Goal: Information Seeking & Learning: Learn about a topic

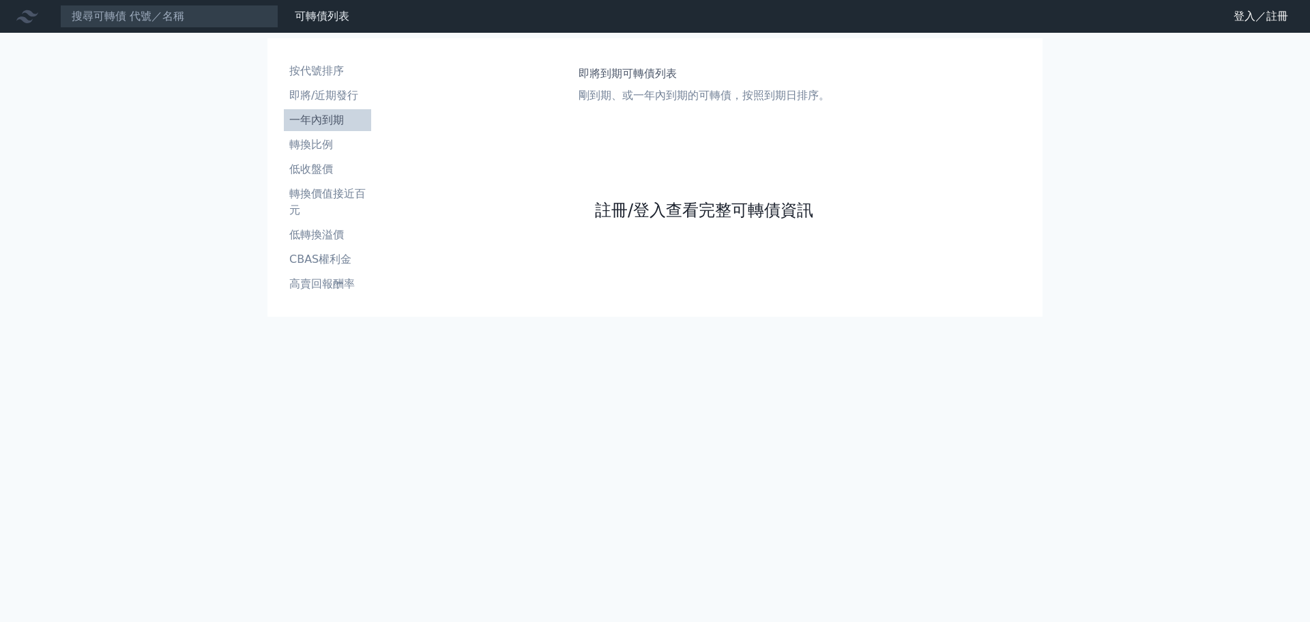
click at [752, 216] on link "註冊/登入查看完整可轉債資訊" at bounding box center [704, 210] width 218 height 22
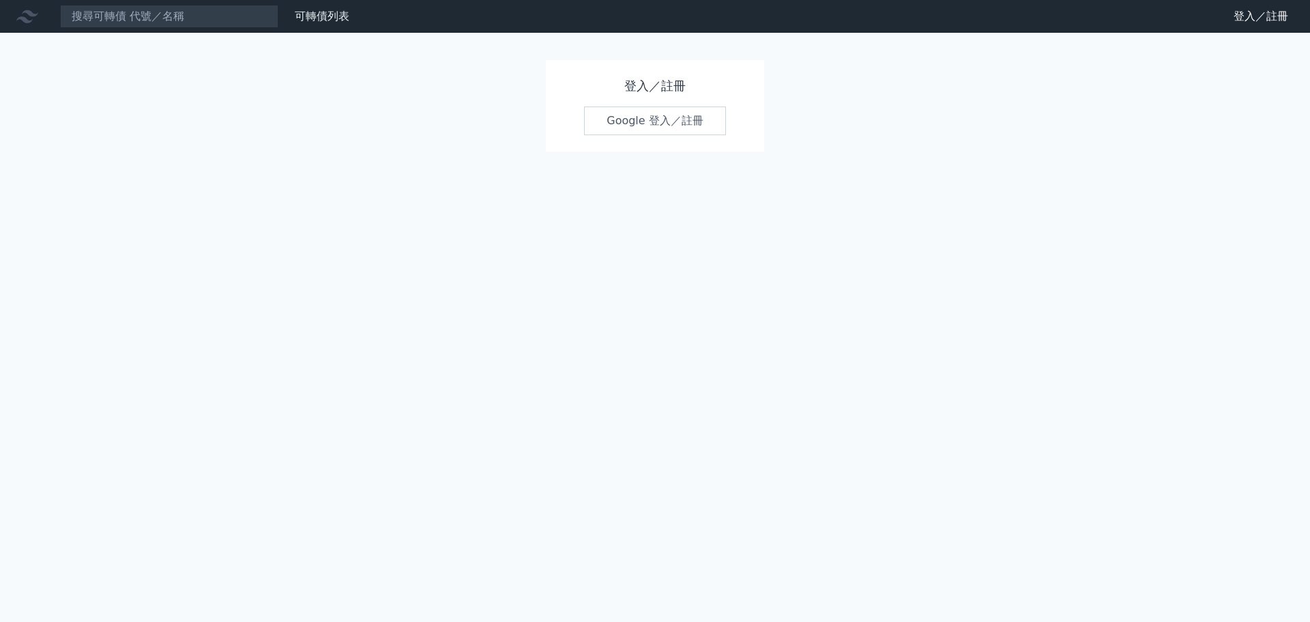
click at [672, 126] on link "Google 登入／註冊" at bounding box center [655, 120] width 142 height 29
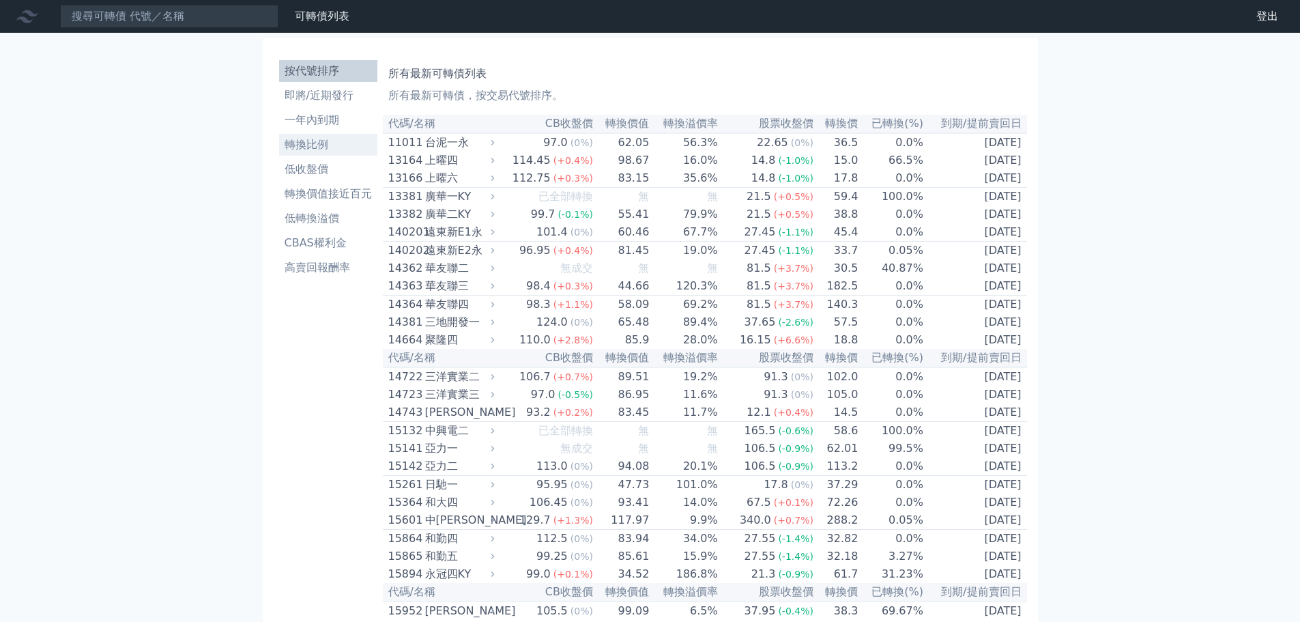
click at [328, 145] on li "轉換比例" at bounding box center [328, 144] width 98 height 16
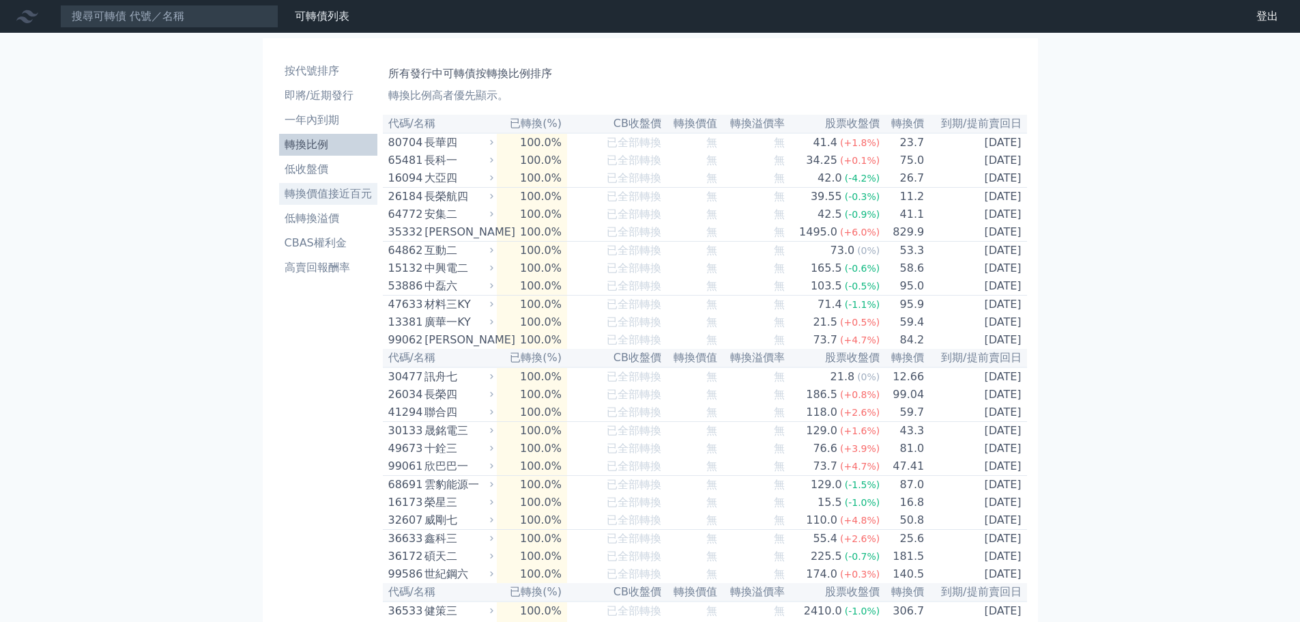
click at [331, 190] on li "轉換價值接近百元" at bounding box center [328, 194] width 98 height 16
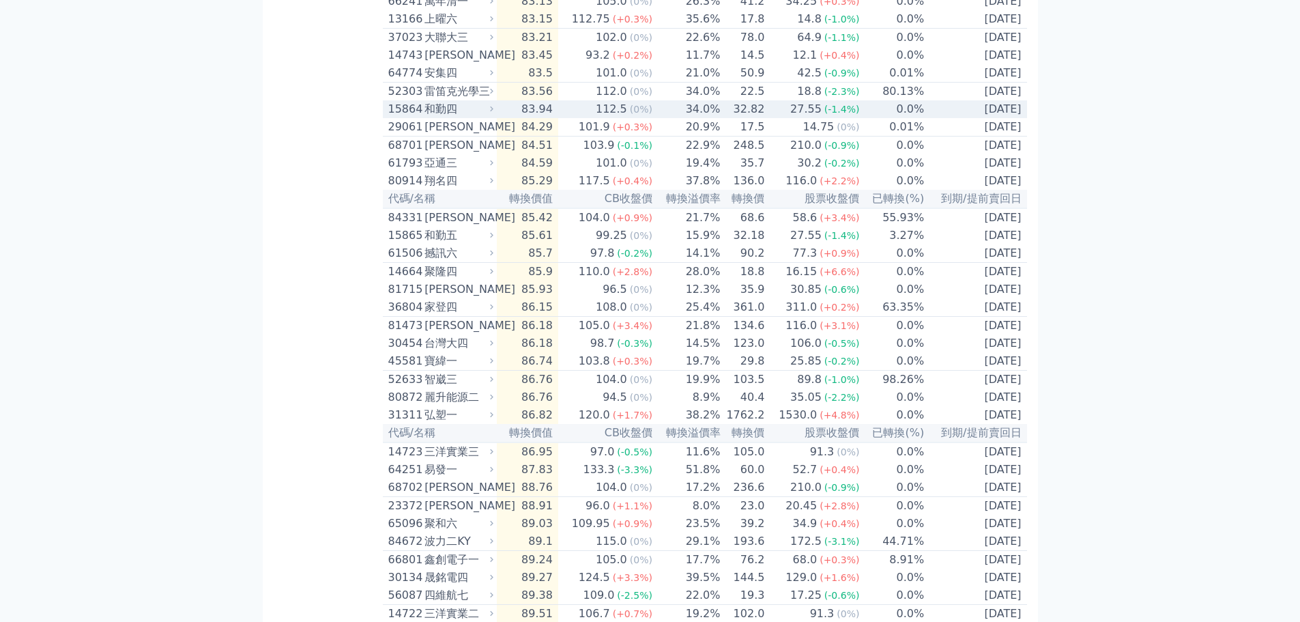
scroll to position [409, 0]
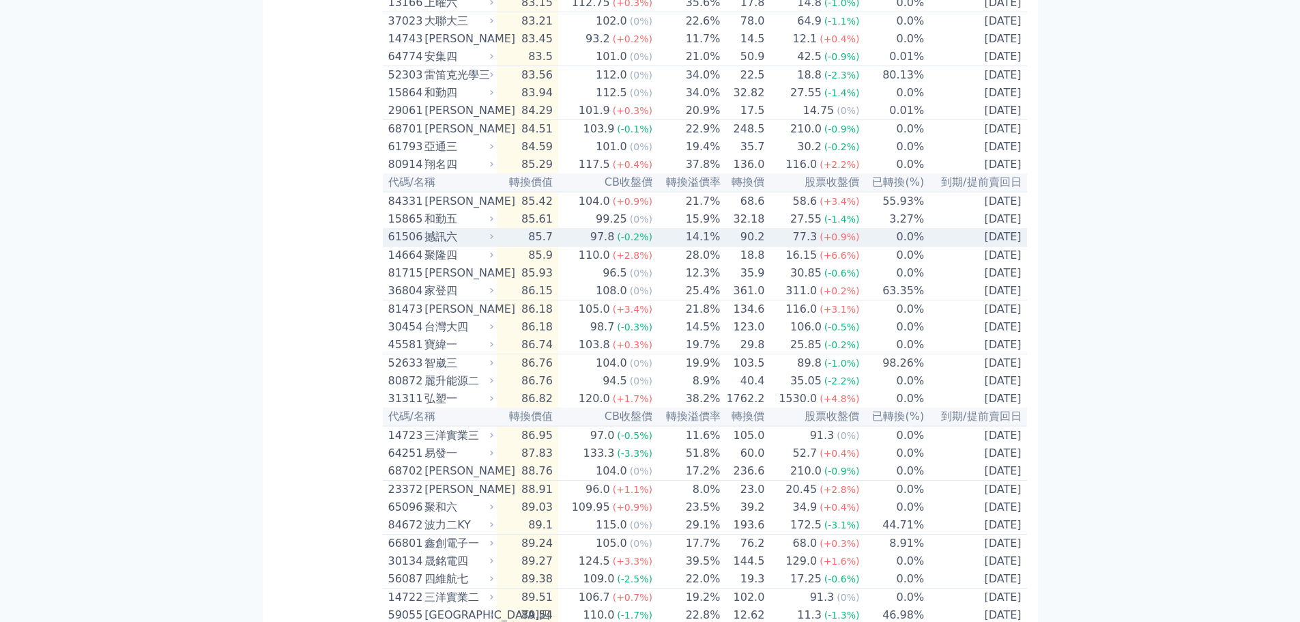
click at [502, 246] on td "85.7" at bounding box center [527, 237] width 61 height 18
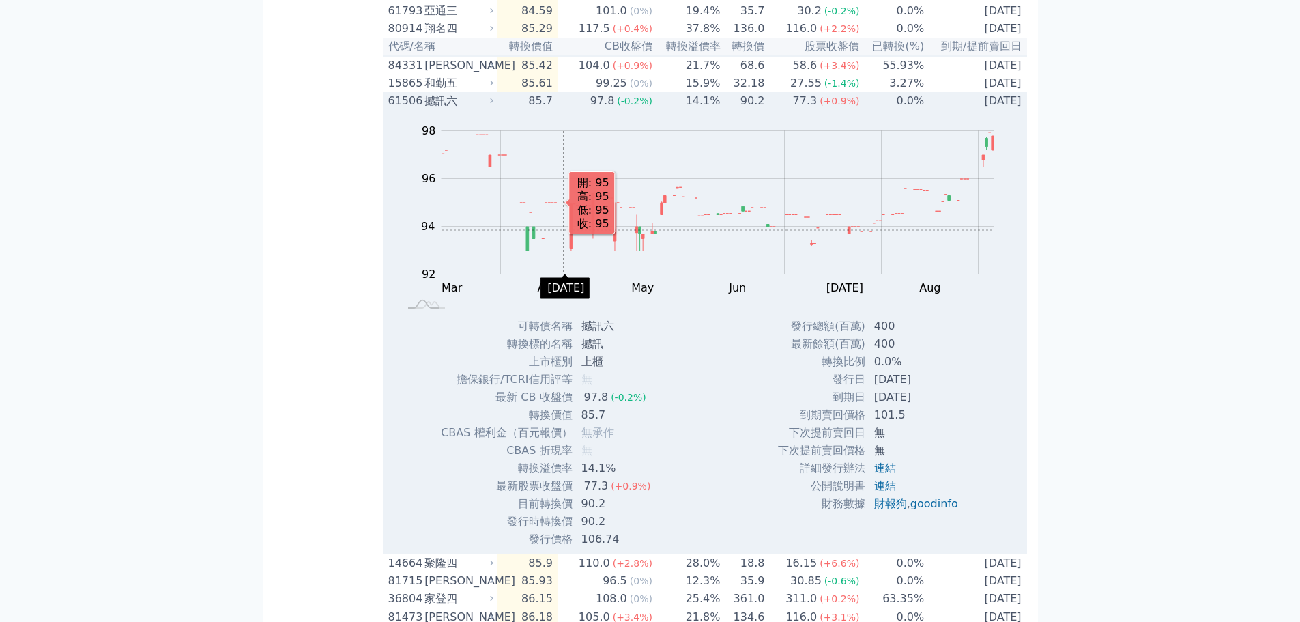
scroll to position [546, 0]
click at [495, 104] on icon at bounding box center [491, 100] width 9 height 9
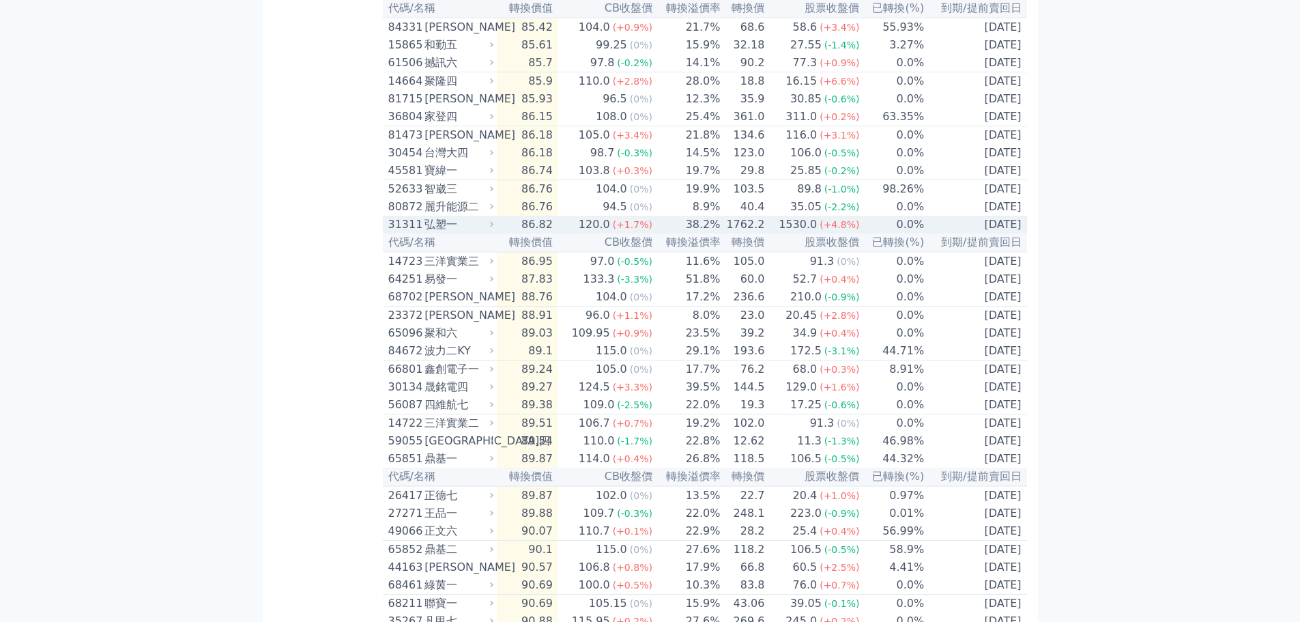
scroll to position [614, 0]
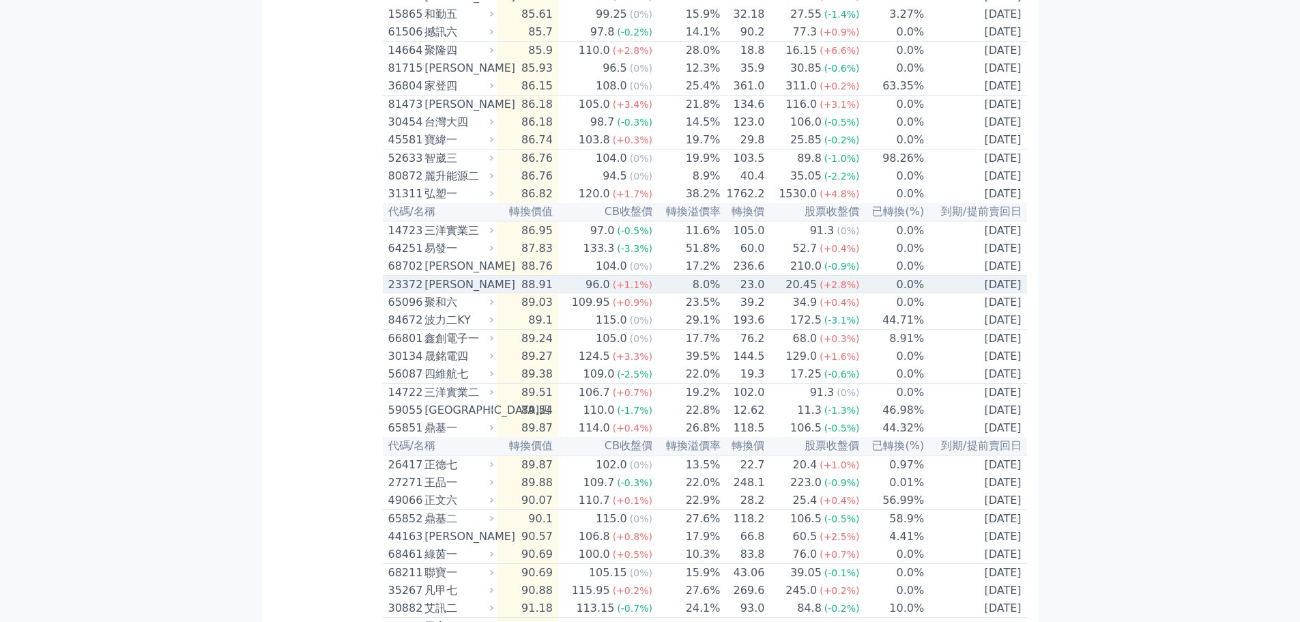
click at [496, 289] on icon at bounding box center [491, 284] width 9 height 9
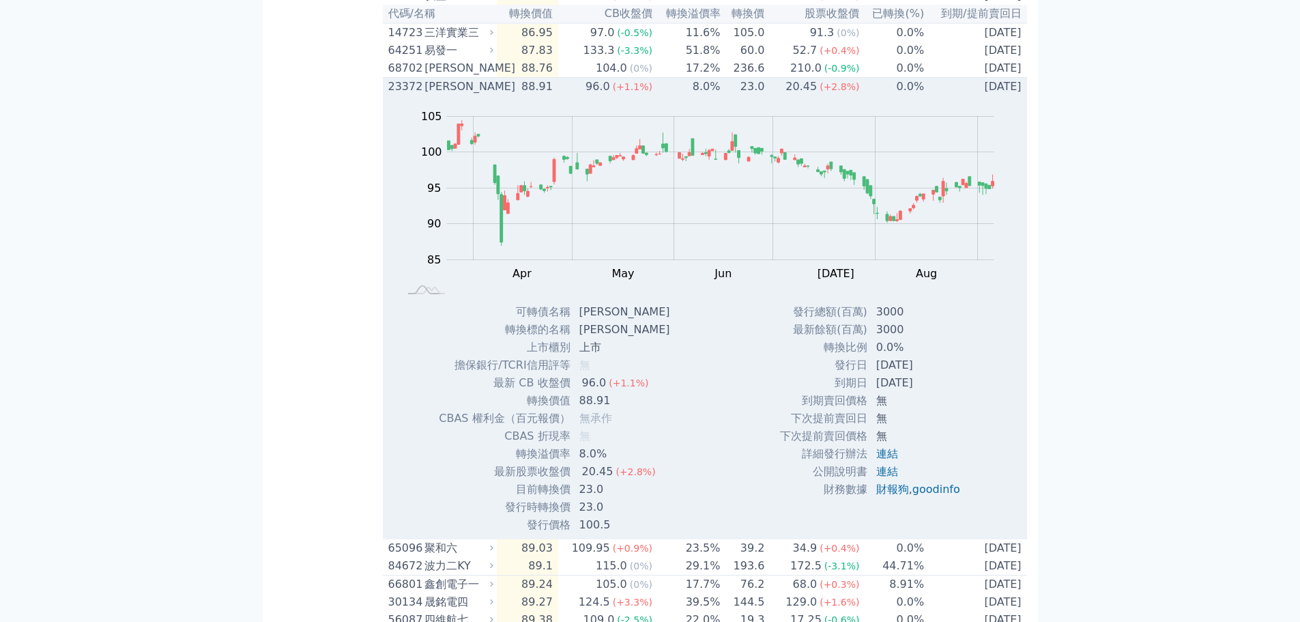
scroll to position [819, 0]
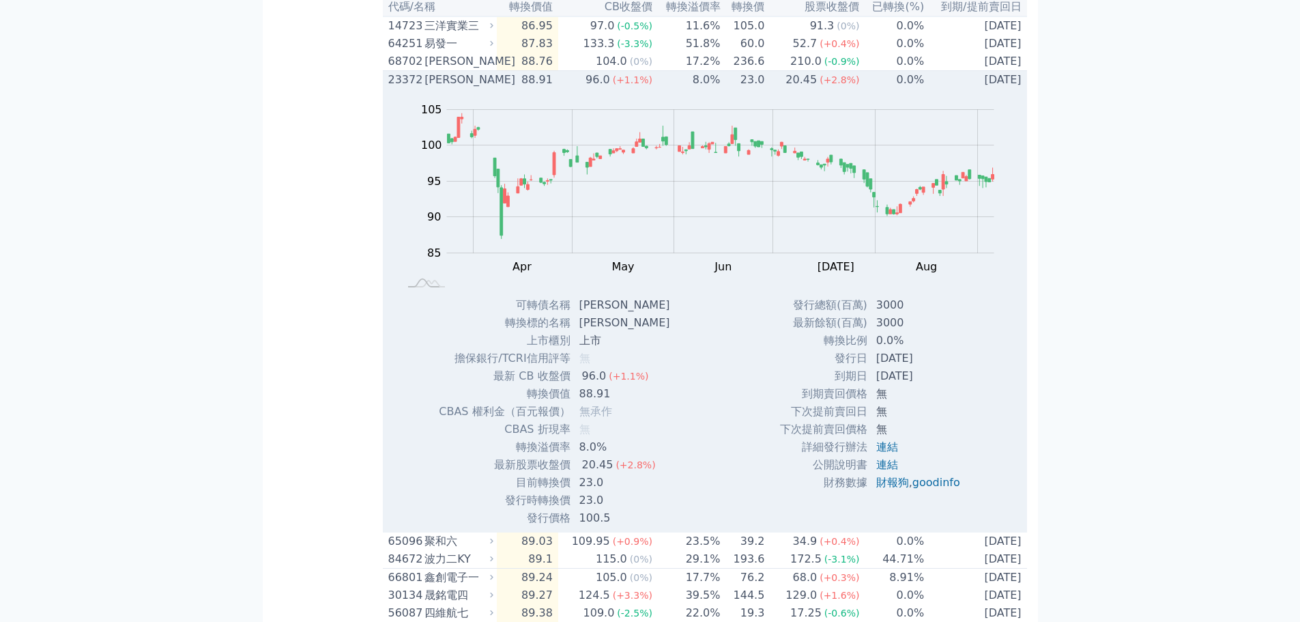
click at [490, 88] on div "[PERSON_NAME]" at bounding box center [457, 80] width 66 height 16
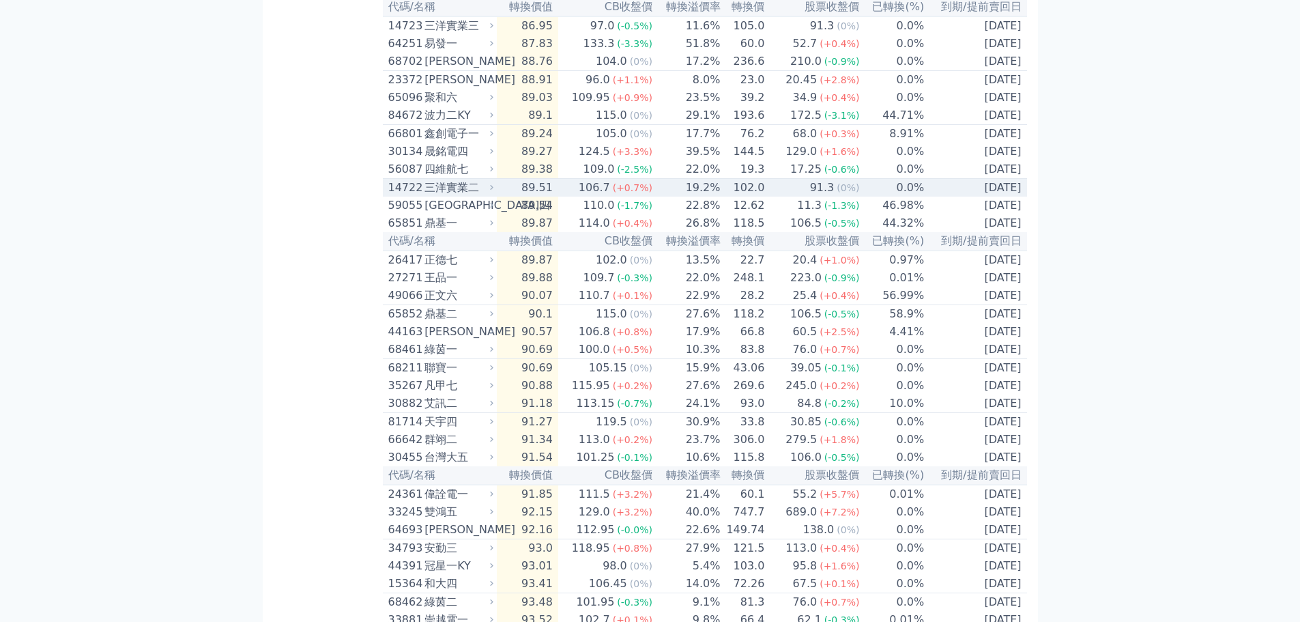
click at [491, 196] on div "三洋實業二" at bounding box center [457, 187] width 66 height 16
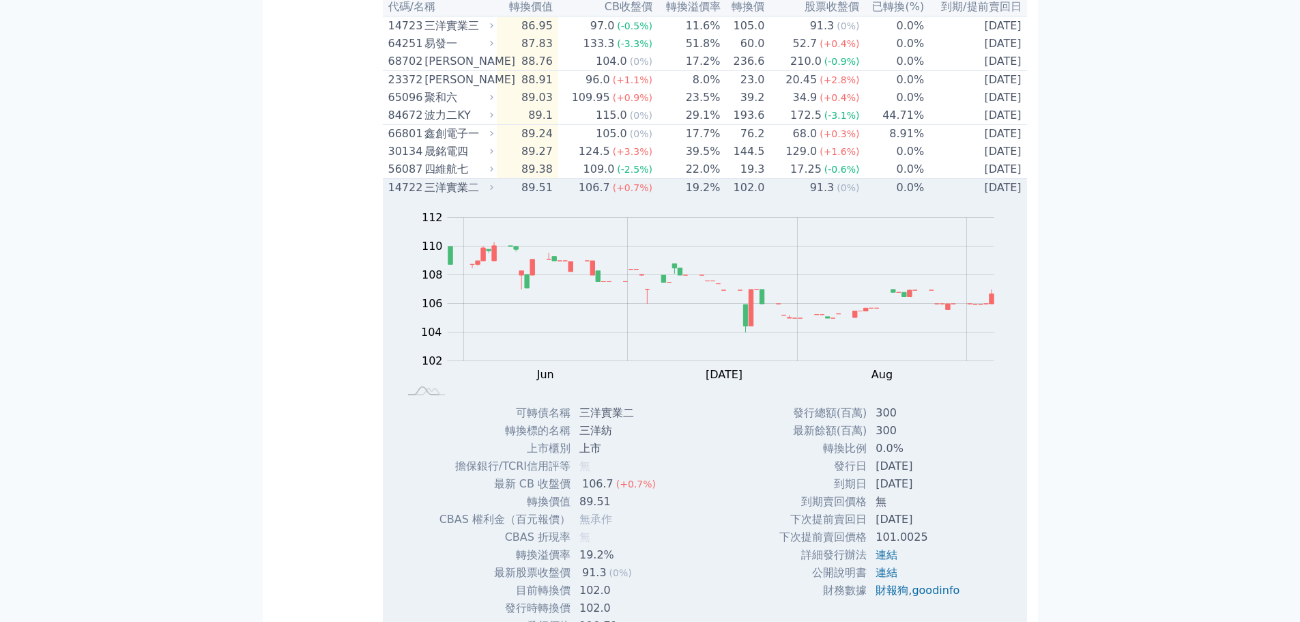
click at [491, 196] on div "三洋實業二" at bounding box center [457, 187] width 66 height 16
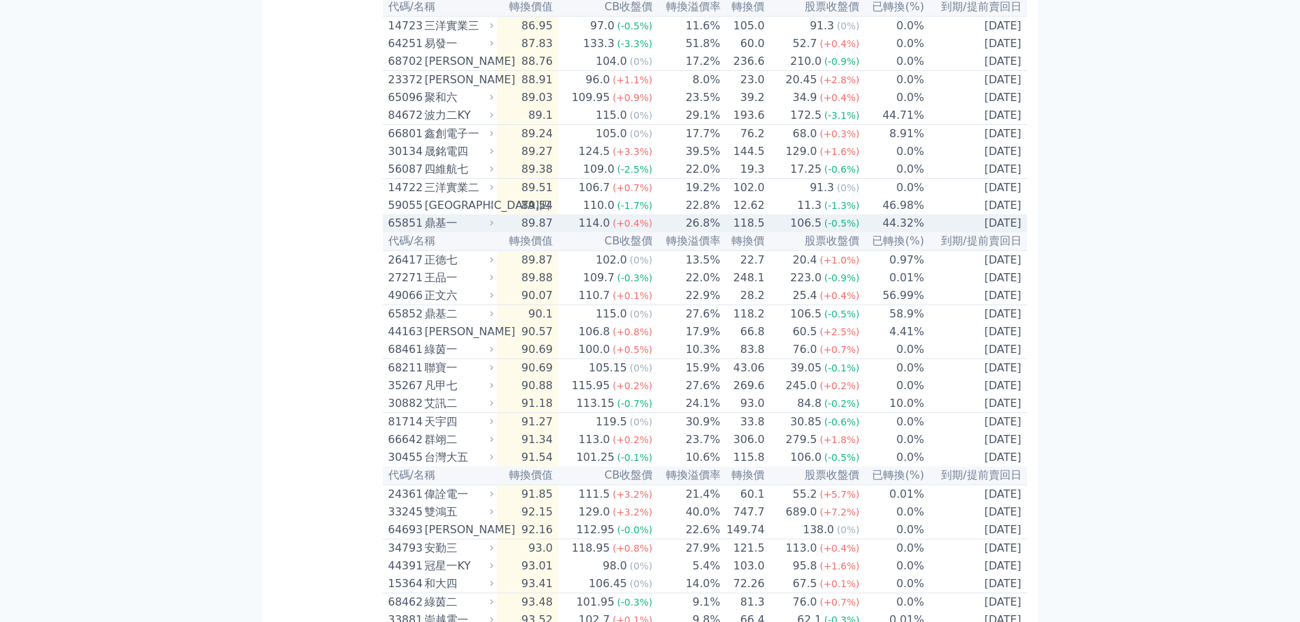
click at [488, 231] on div "鼎基一" at bounding box center [457, 223] width 66 height 16
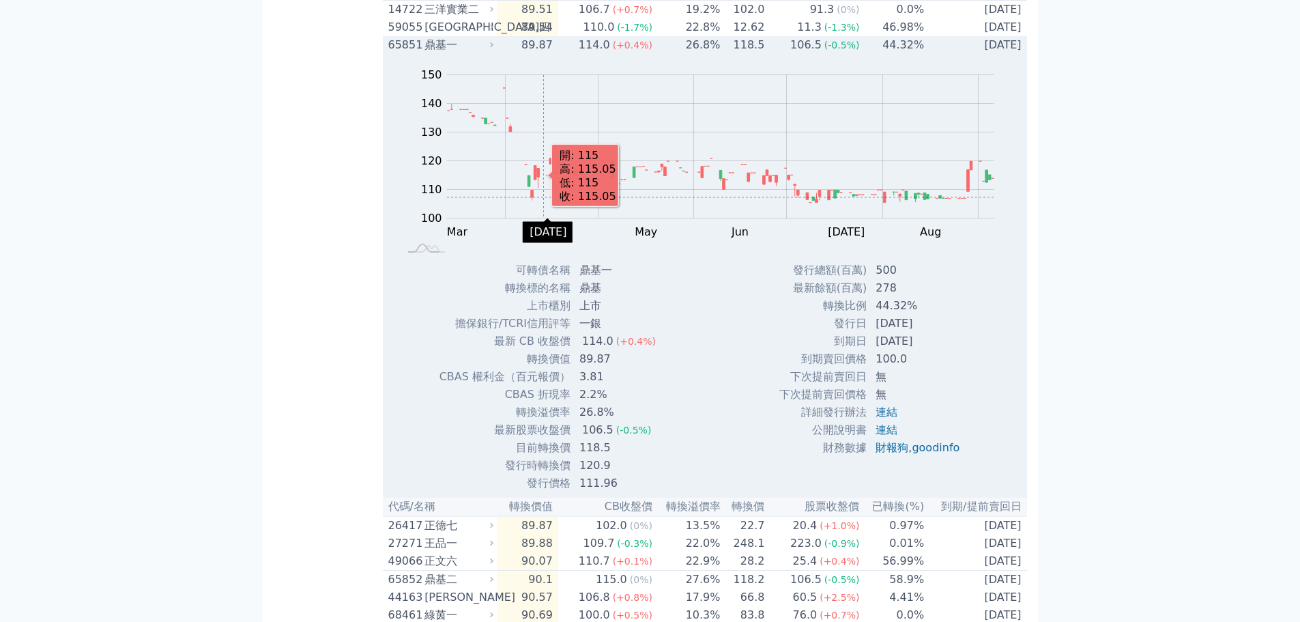
scroll to position [1024, 0]
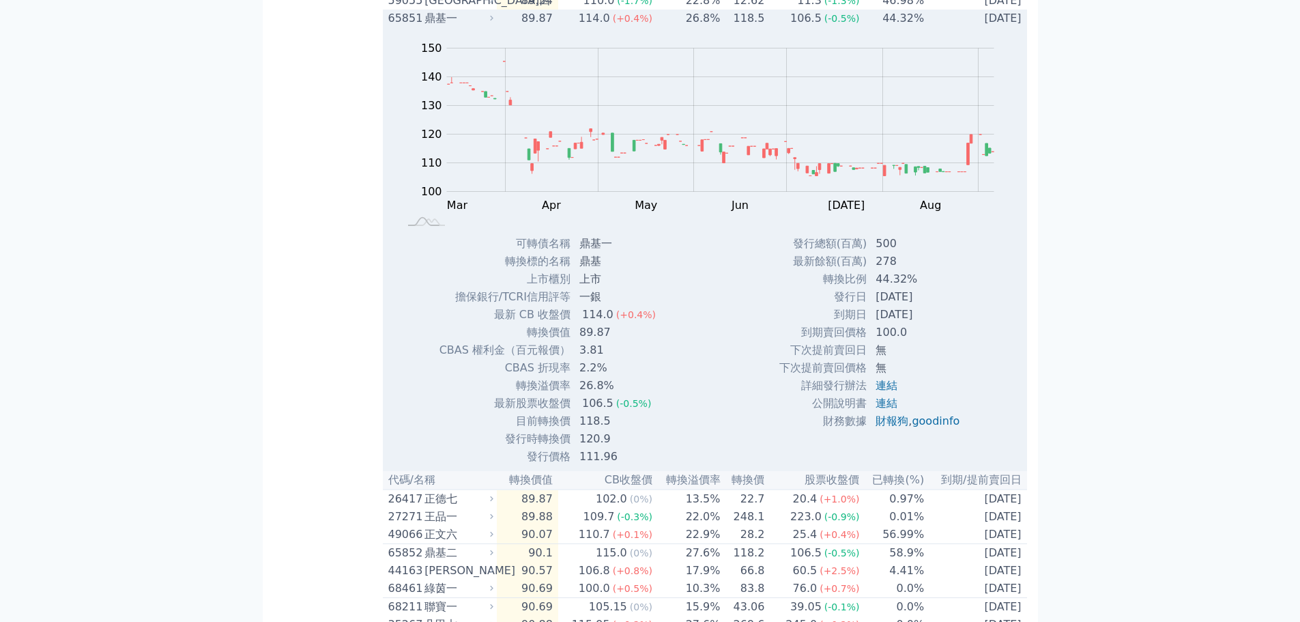
click at [492, 23] on icon at bounding box center [491, 18] width 9 height 9
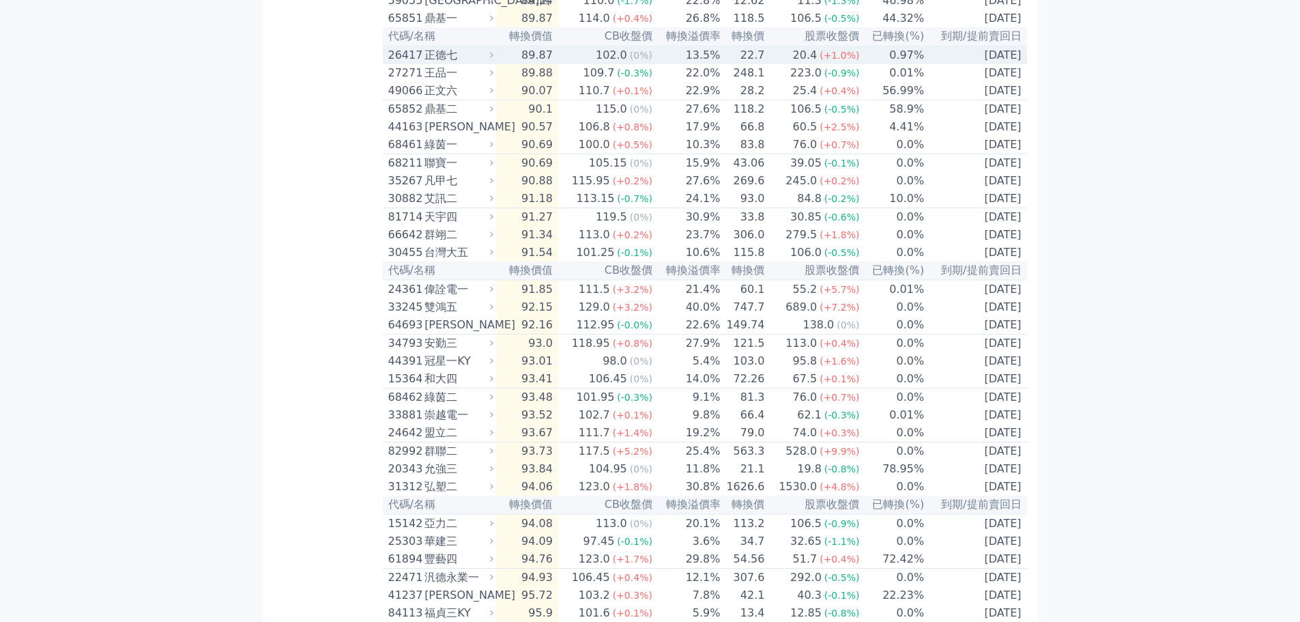
click at [471, 63] on div "正德七" at bounding box center [457, 55] width 66 height 16
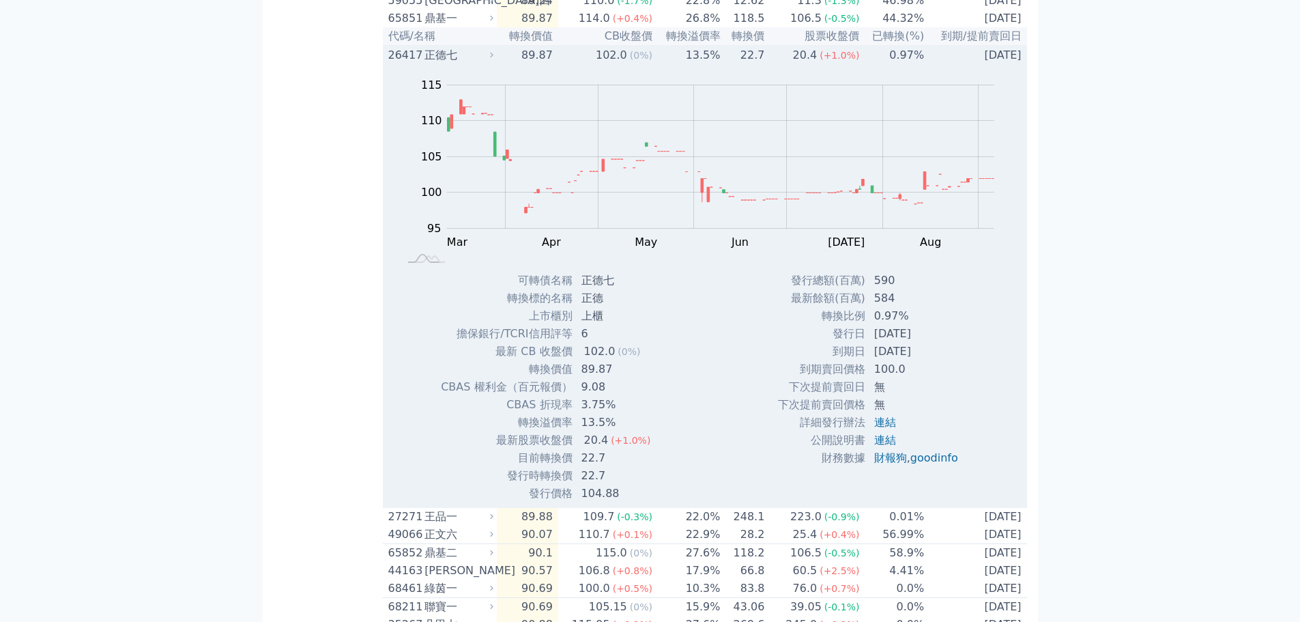
click at [506, 64] on td "89.87" at bounding box center [527, 55] width 61 height 18
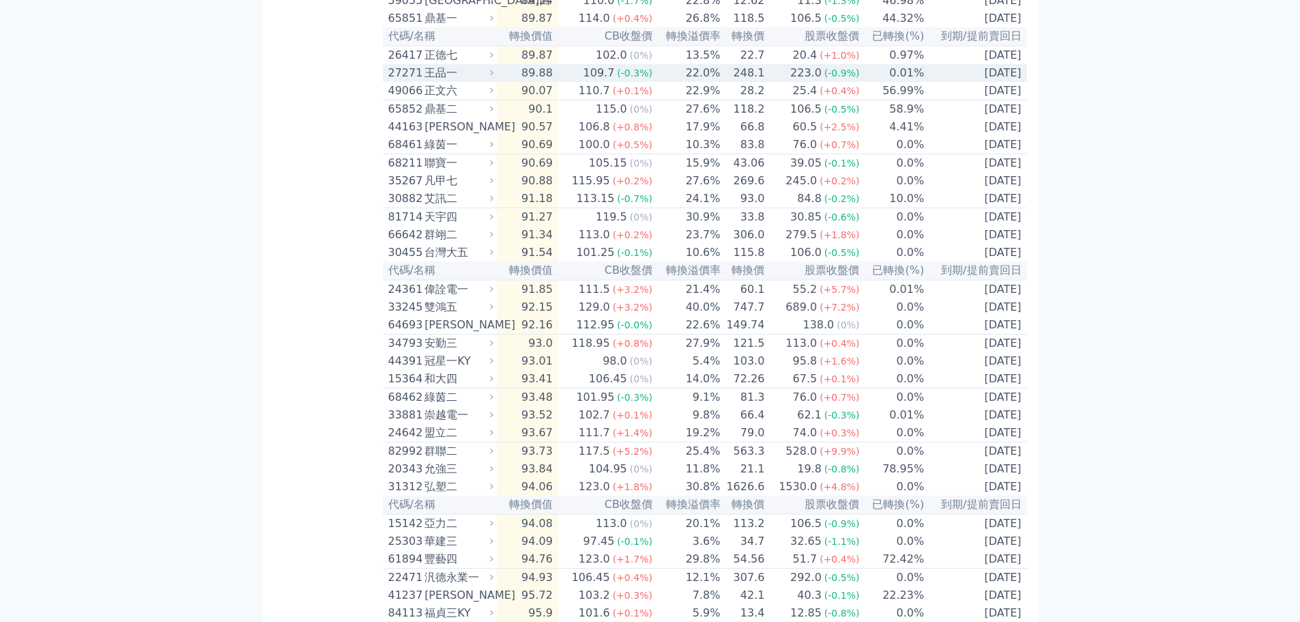
click at [493, 75] on icon at bounding box center [491, 72] width 3 height 5
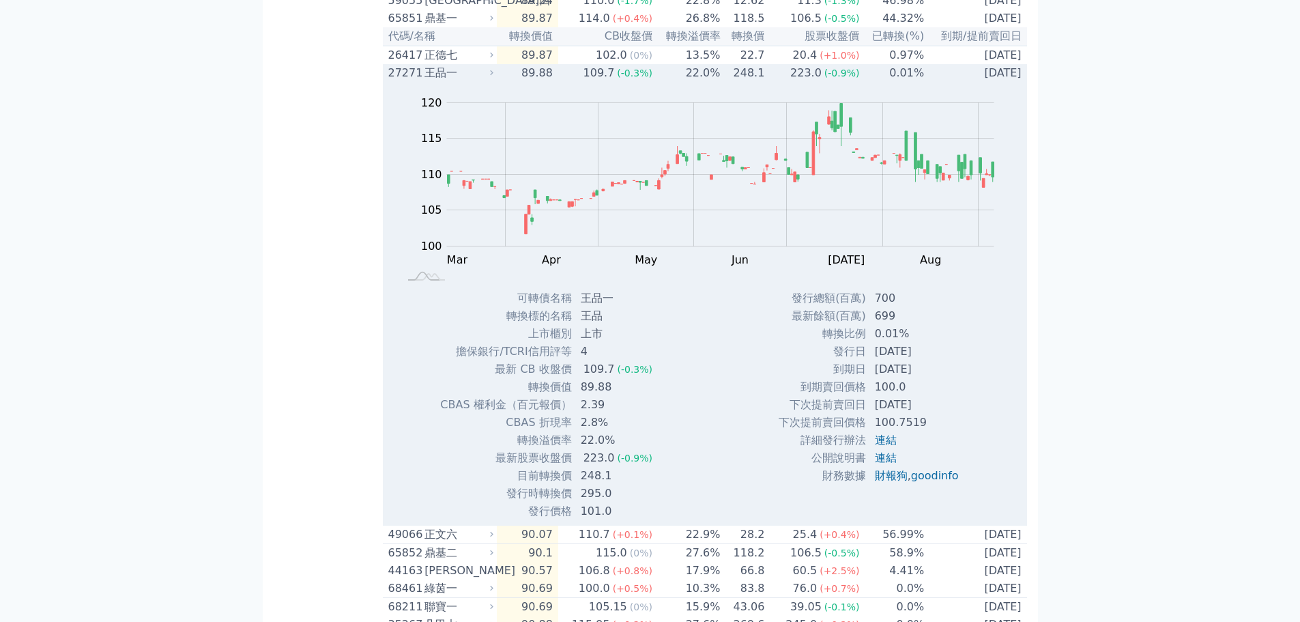
click at [493, 75] on icon at bounding box center [491, 72] width 3 height 5
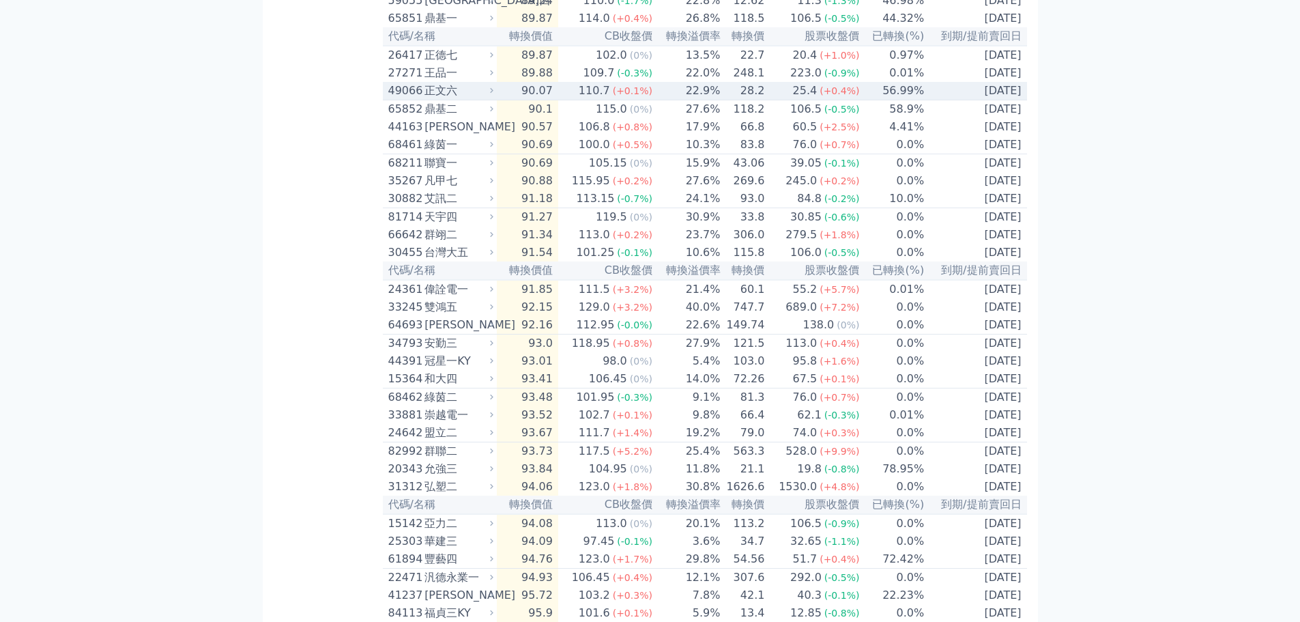
click at [494, 95] on icon at bounding box center [491, 90] width 9 height 9
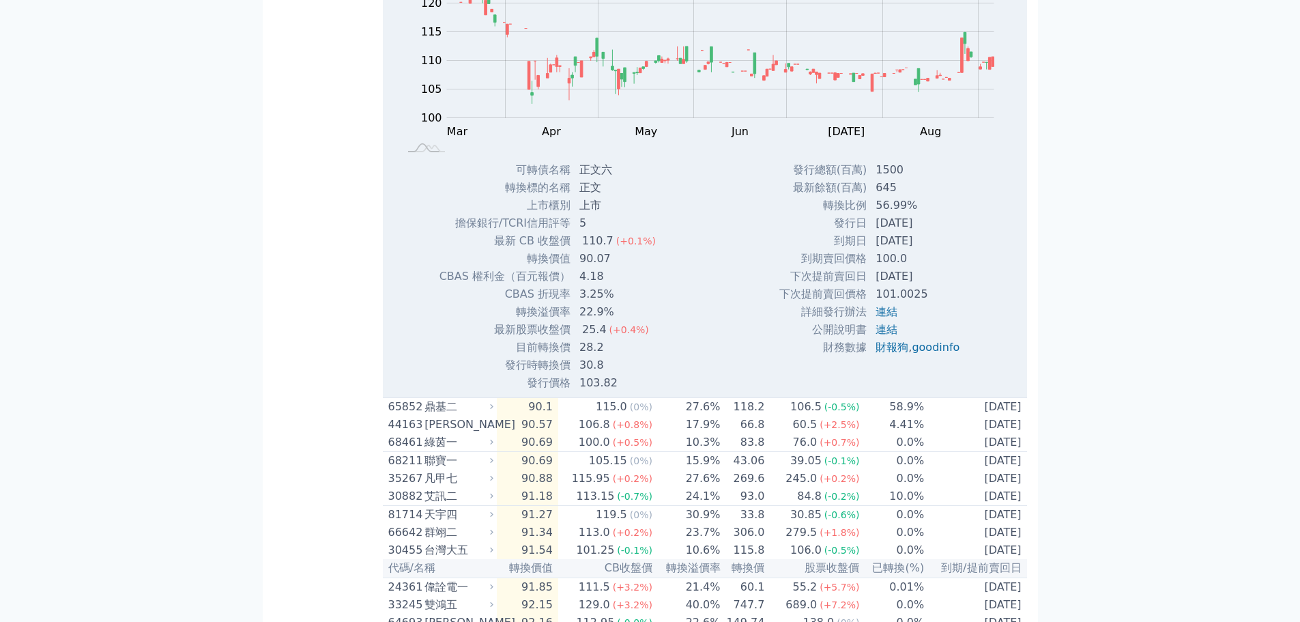
scroll to position [1092, 0]
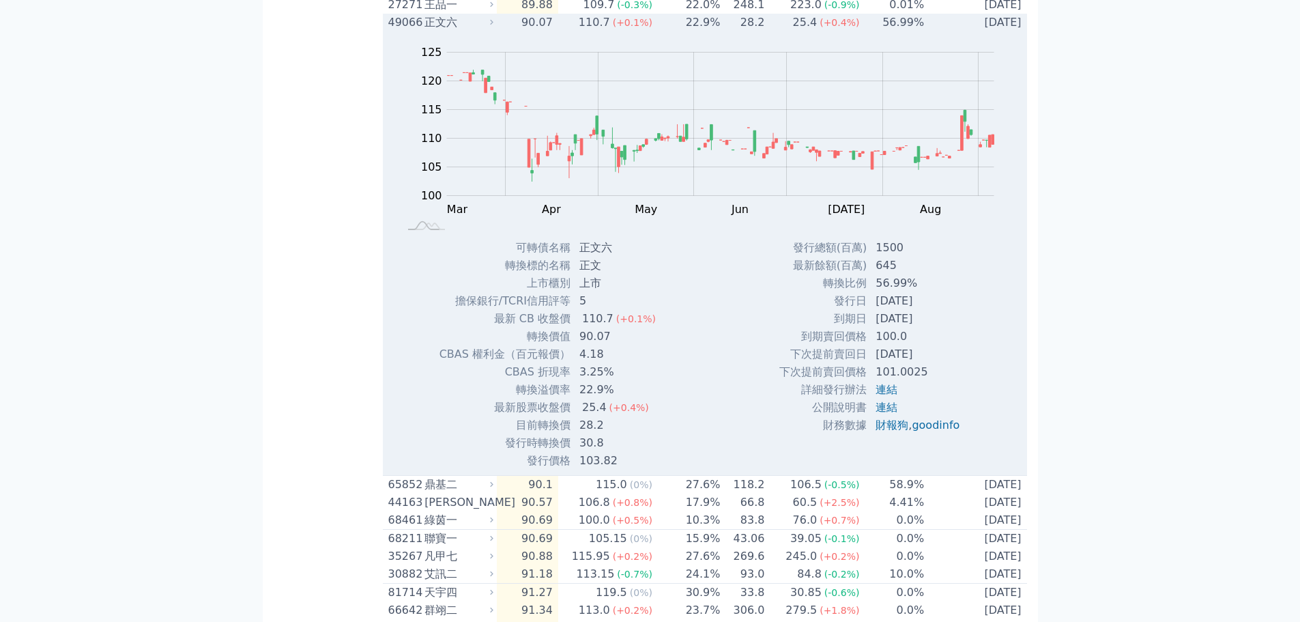
click at [495, 27] on icon at bounding box center [491, 22] width 9 height 9
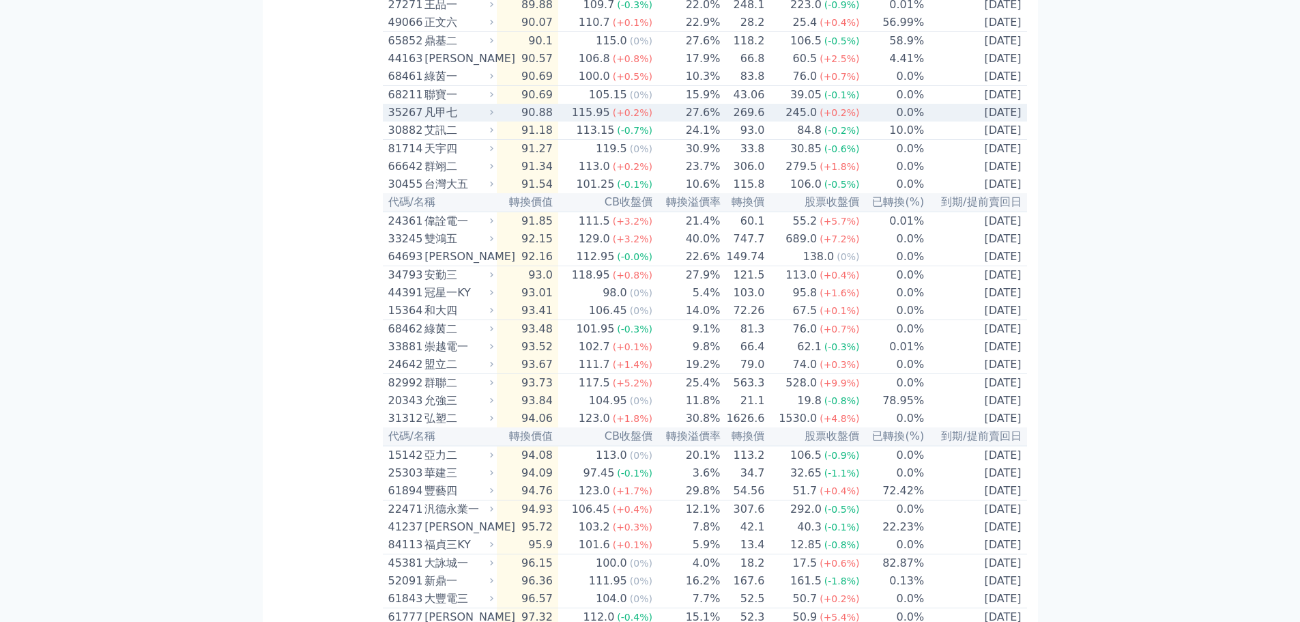
click at [490, 121] on div "凡甲七" at bounding box center [457, 112] width 66 height 16
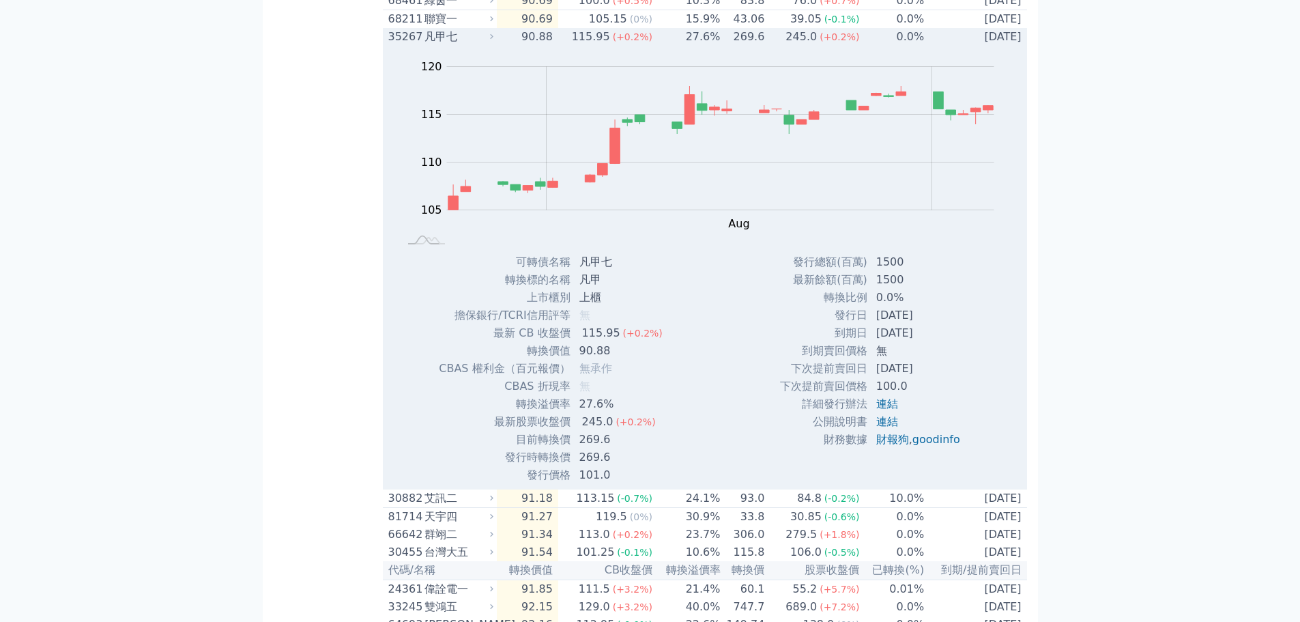
scroll to position [1228, 0]
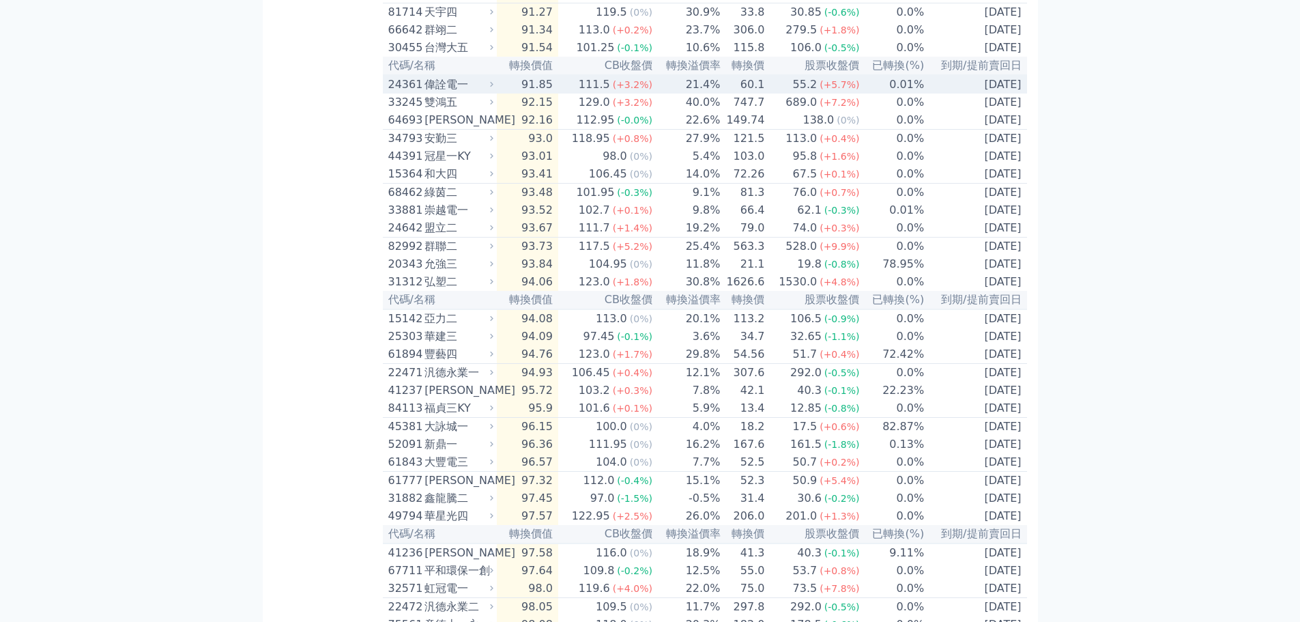
click at [495, 89] on icon at bounding box center [491, 84] width 9 height 9
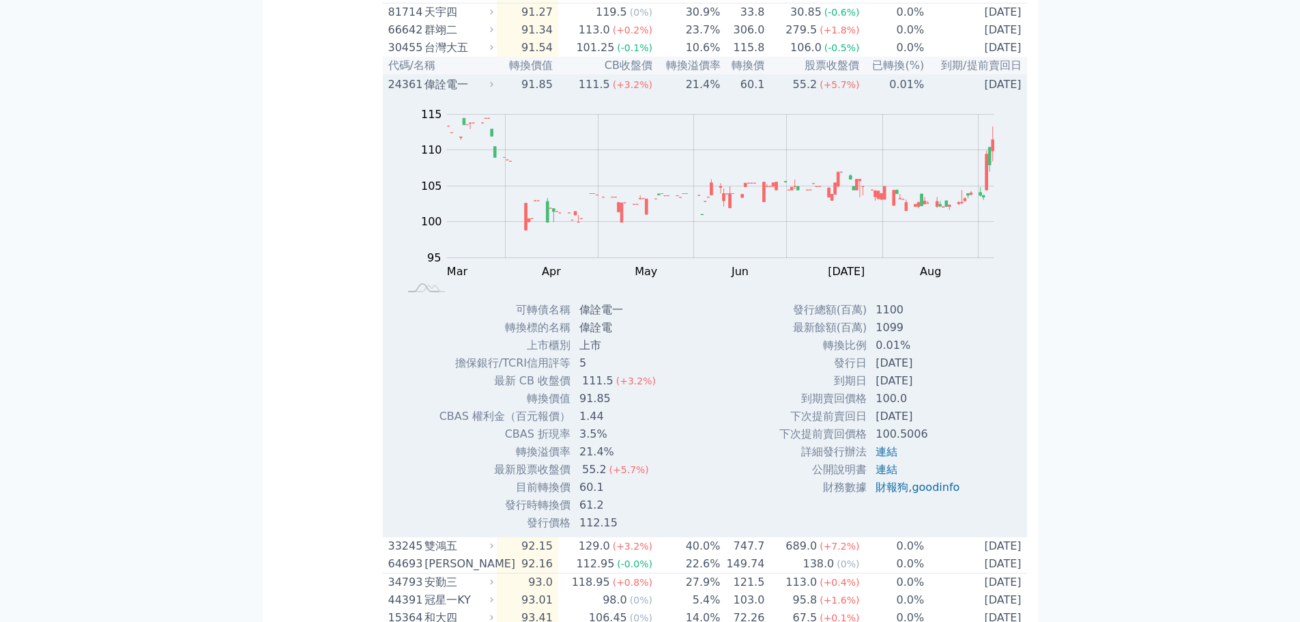
click at [495, 89] on icon at bounding box center [491, 84] width 9 height 9
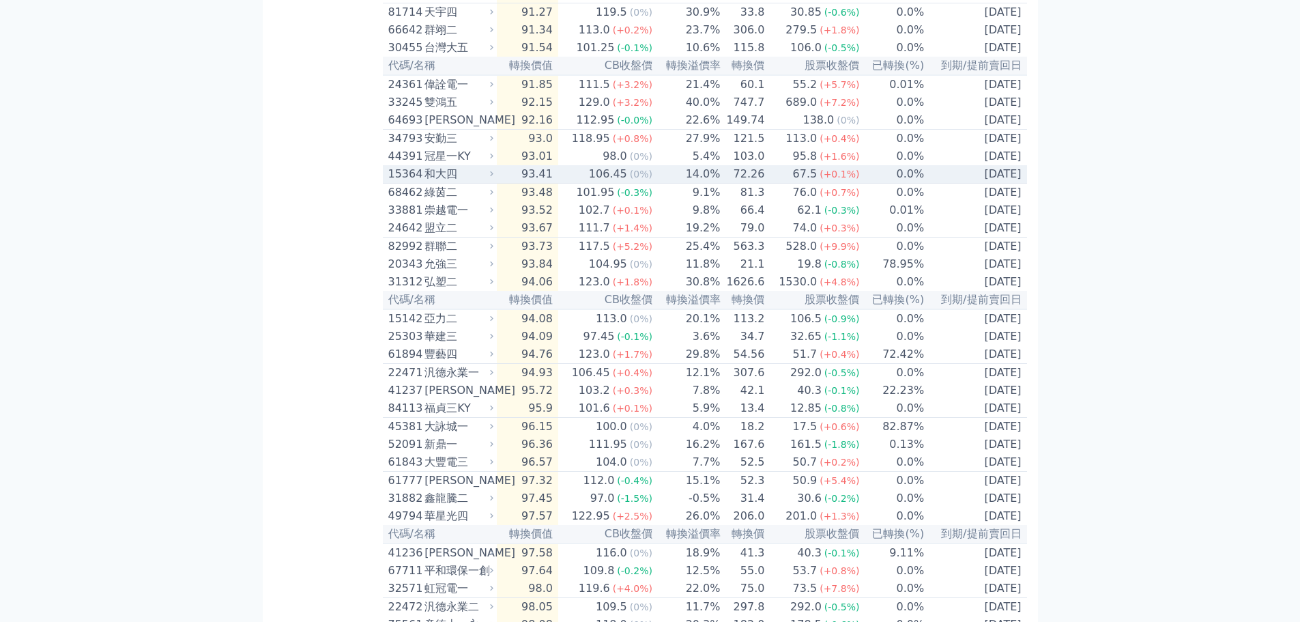
click at [493, 178] on icon at bounding box center [491, 173] width 9 height 9
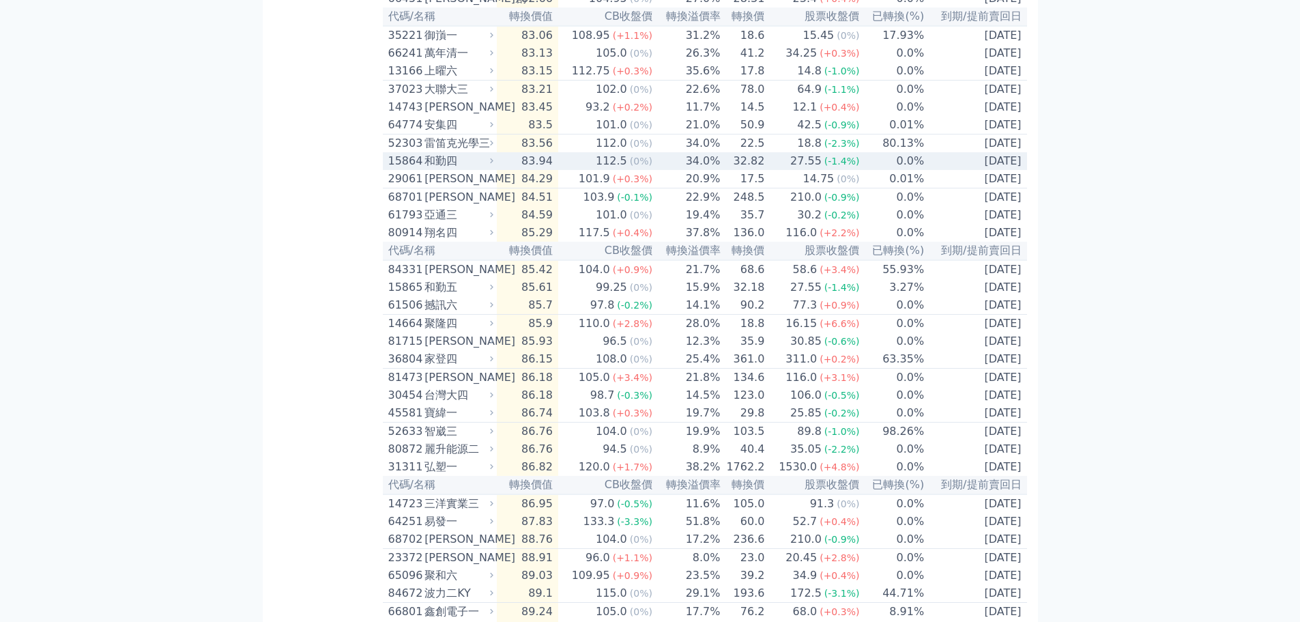
scroll to position [0, 0]
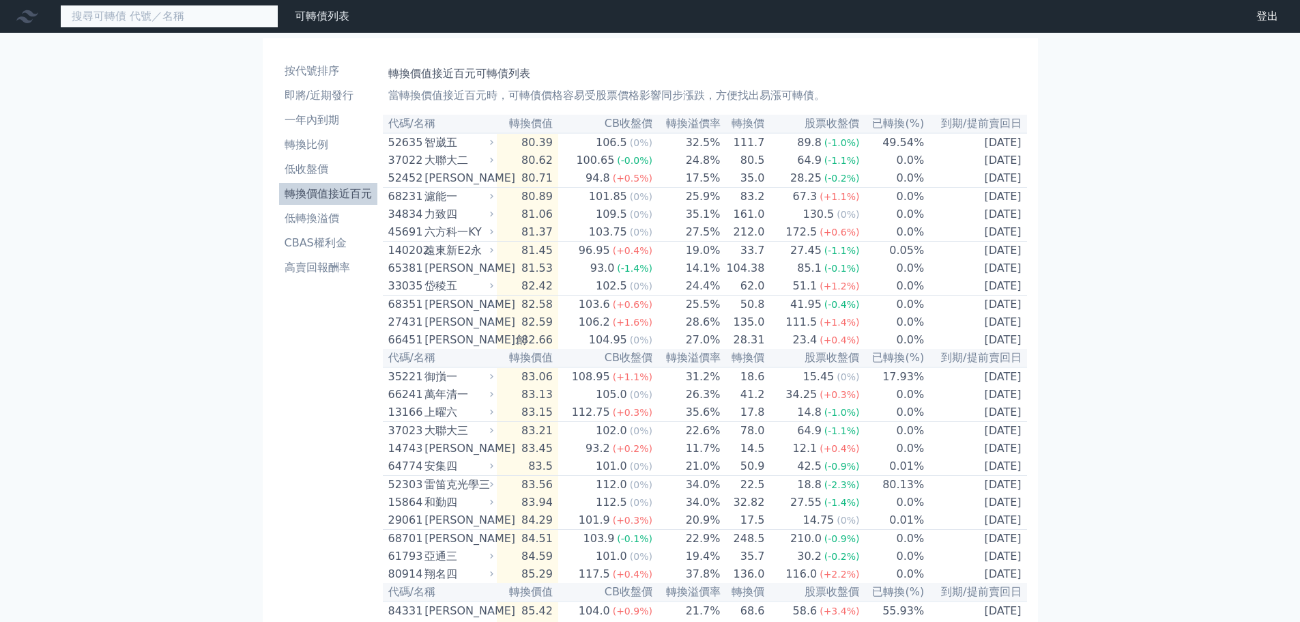
click at [172, 10] on input at bounding box center [169, 16] width 218 height 23
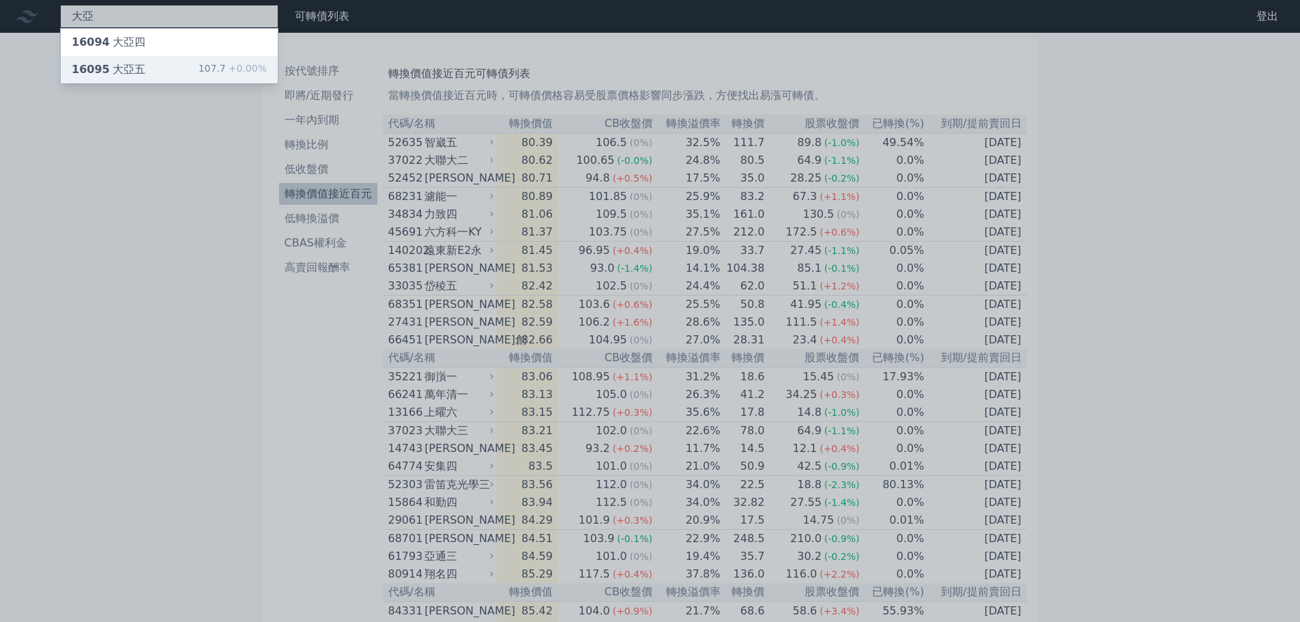
type input "大亞"
click at [163, 70] on div "16095 大亞五 107.7 +0.00%" at bounding box center [169, 69] width 217 height 27
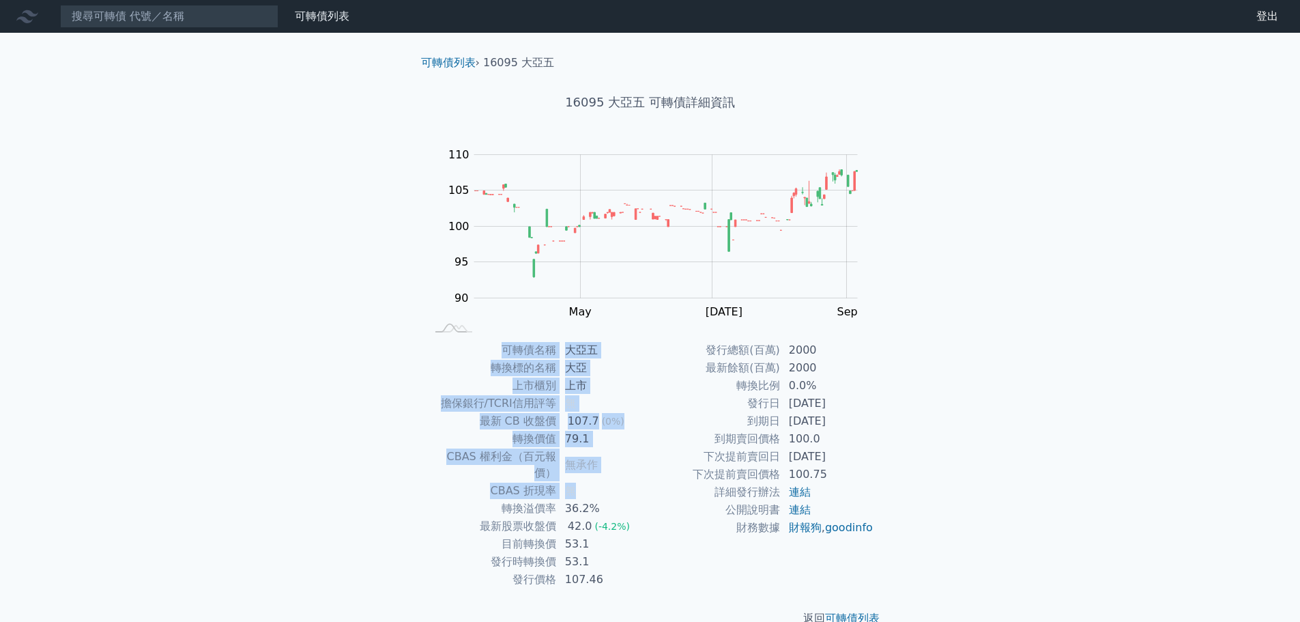
drag, startPoint x: 422, startPoint y: 461, endPoint x: 585, endPoint y: 463, distance: 163.1
click at [583, 465] on div "可轉債名稱 大亞五 轉換標的名稱 大亞 上市櫃別 上市 擔保銀行/TCRI信用評等 無 最新 CB 收盤價 107.7 (0%) 轉換價值 79.1 CBAS…" at bounding box center [650, 464] width 480 height 247
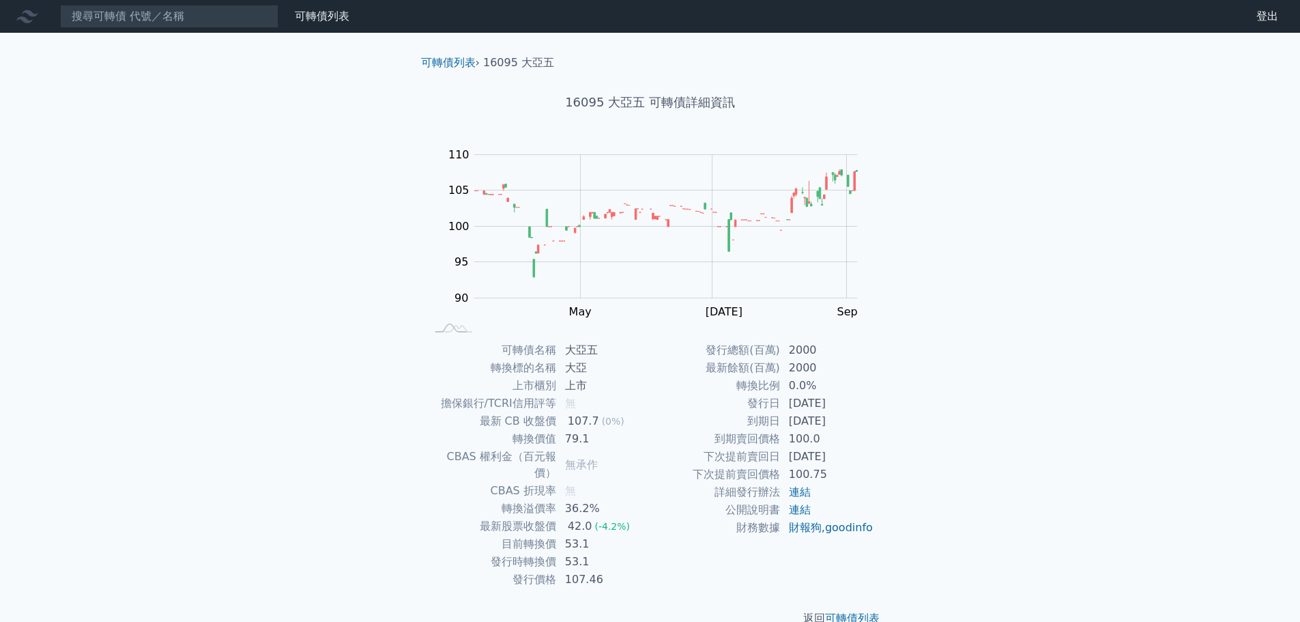
click at [601, 459] on td "無承作" at bounding box center [603, 465] width 93 height 34
drag, startPoint x: 600, startPoint y: 455, endPoint x: 431, endPoint y: 459, distance: 169.3
click at [431, 459] on tr "CBAS 權利金（百元報價） 無承作" at bounding box center [539, 465] width 224 height 34
click at [452, 367] on td "轉換標的名稱" at bounding box center [492, 368] width 130 height 18
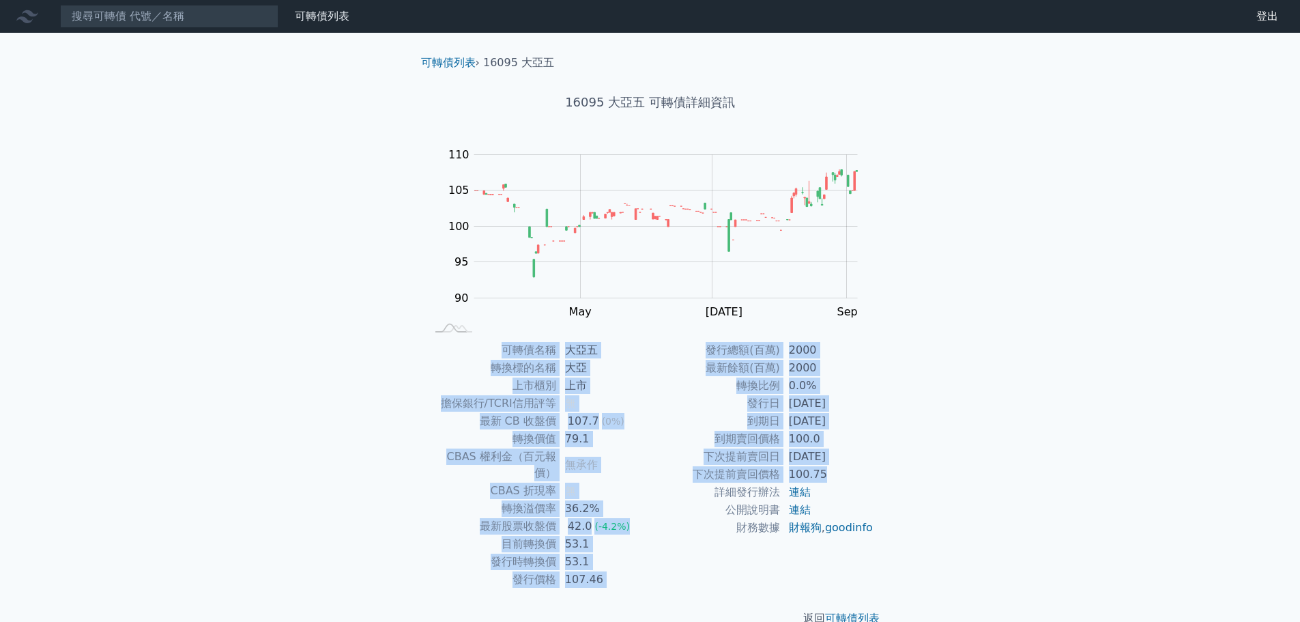
drag, startPoint x: 500, startPoint y: 343, endPoint x: 851, endPoint y: 474, distance: 375.1
click at [851, 474] on div "可轉債名稱 大亞五 轉換標的名稱 大亞 上市櫃別 上市 擔保銀行/TCRI信用評等 無 最新 CB 收盤價 107.7 (0%) 轉換價值 79.1 CBAS…" at bounding box center [650, 464] width 480 height 247
copy div "lorem ips dolors am cons ad elit/SEDDoeiu t in UT lab 482.8 (6%) etdo 88.4 MAGN…"
drag, startPoint x: 305, startPoint y: 23, endPoint x: 310, endPoint y: 31, distance: 9.5
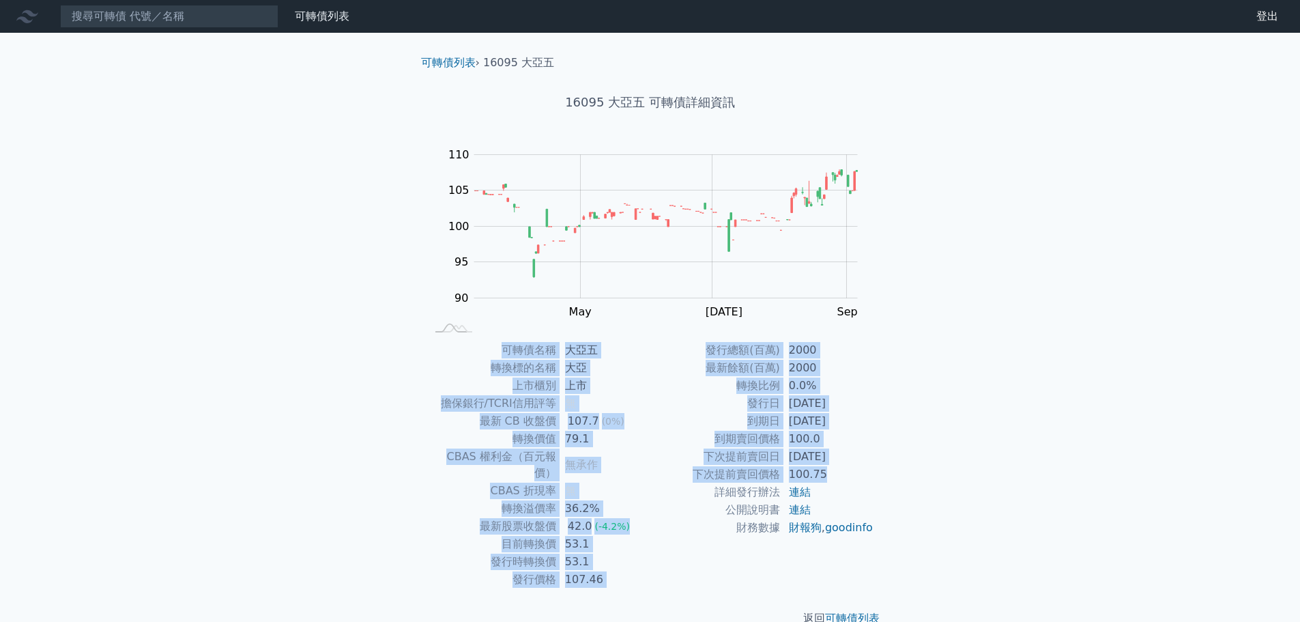
click at [305, 23] on link "可轉債列表" at bounding box center [322, 16] width 55 height 13
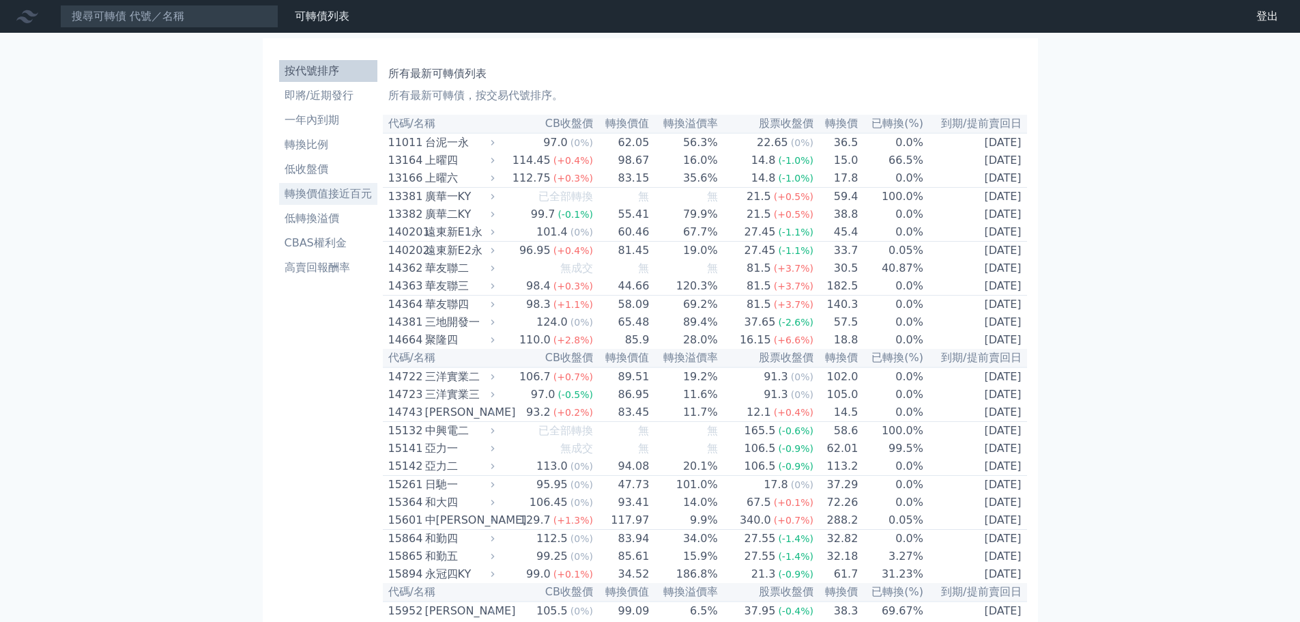
click at [320, 194] on li "轉換價值接近百元" at bounding box center [328, 194] width 98 height 16
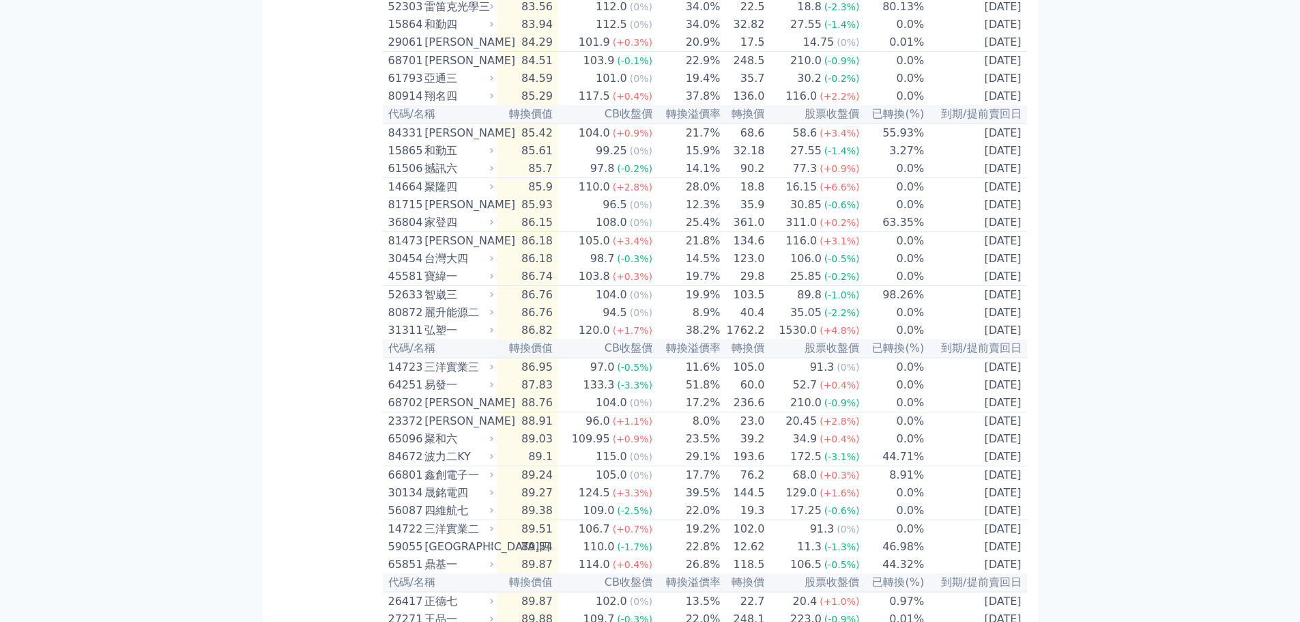
scroll to position [2159, 0]
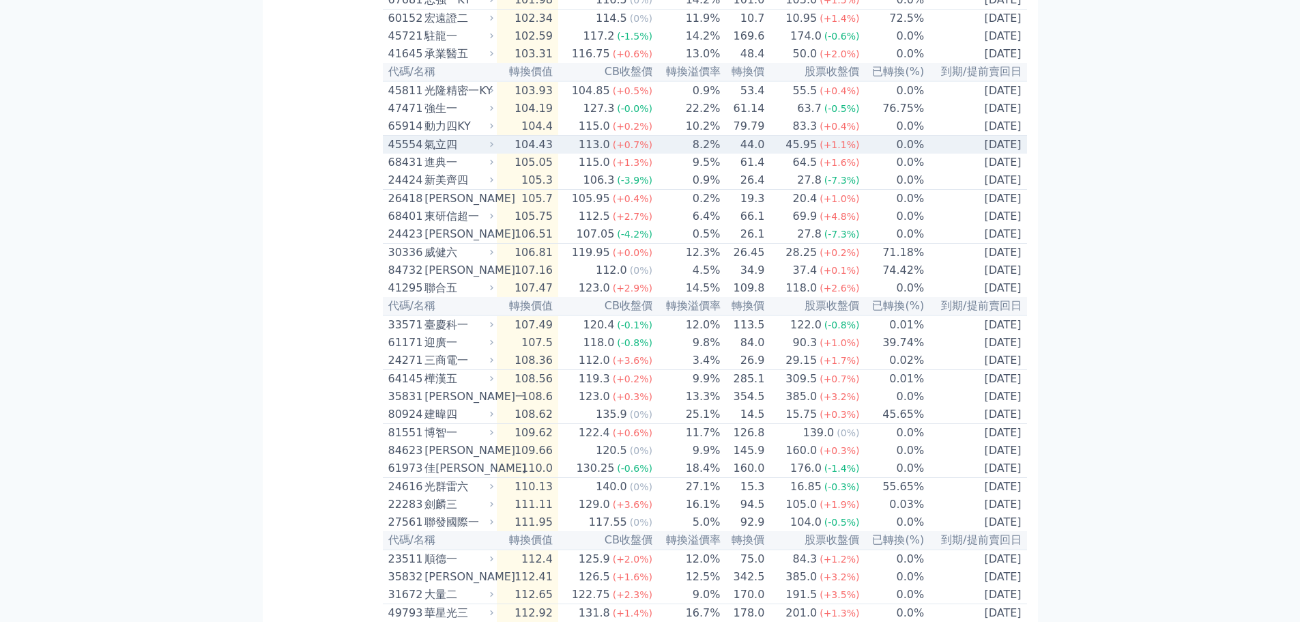
click at [493, 149] on icon at bounding box center [491, 144] width 9 height 9
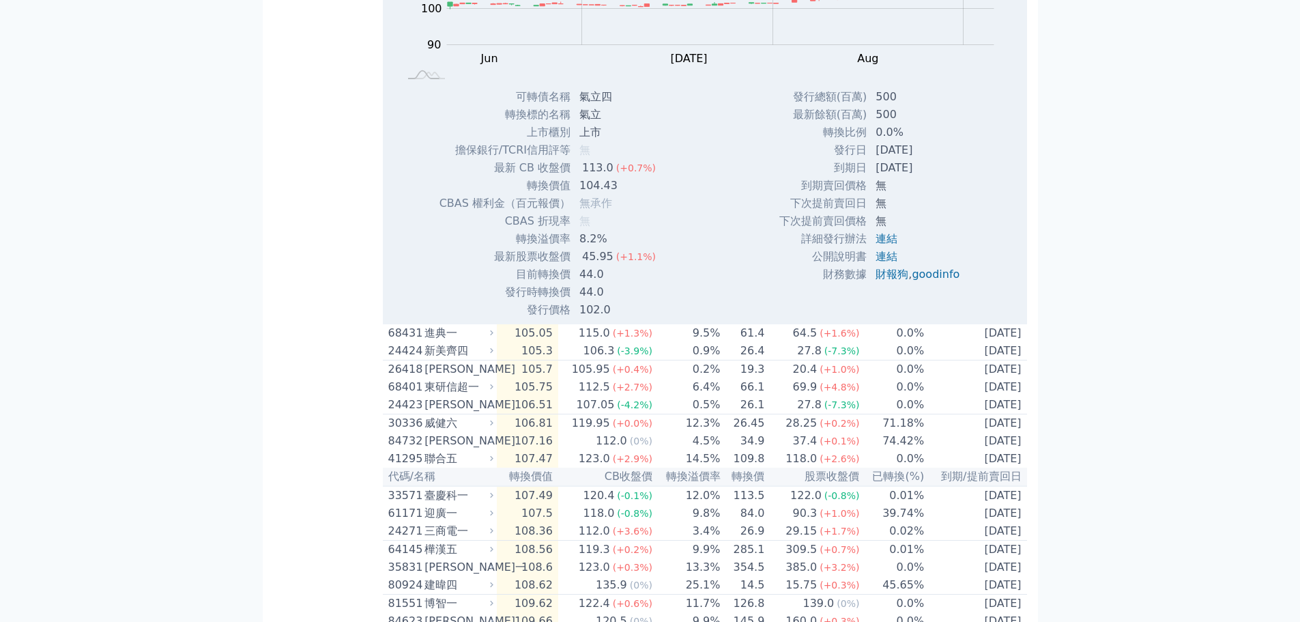
scroll to position [880, 0]
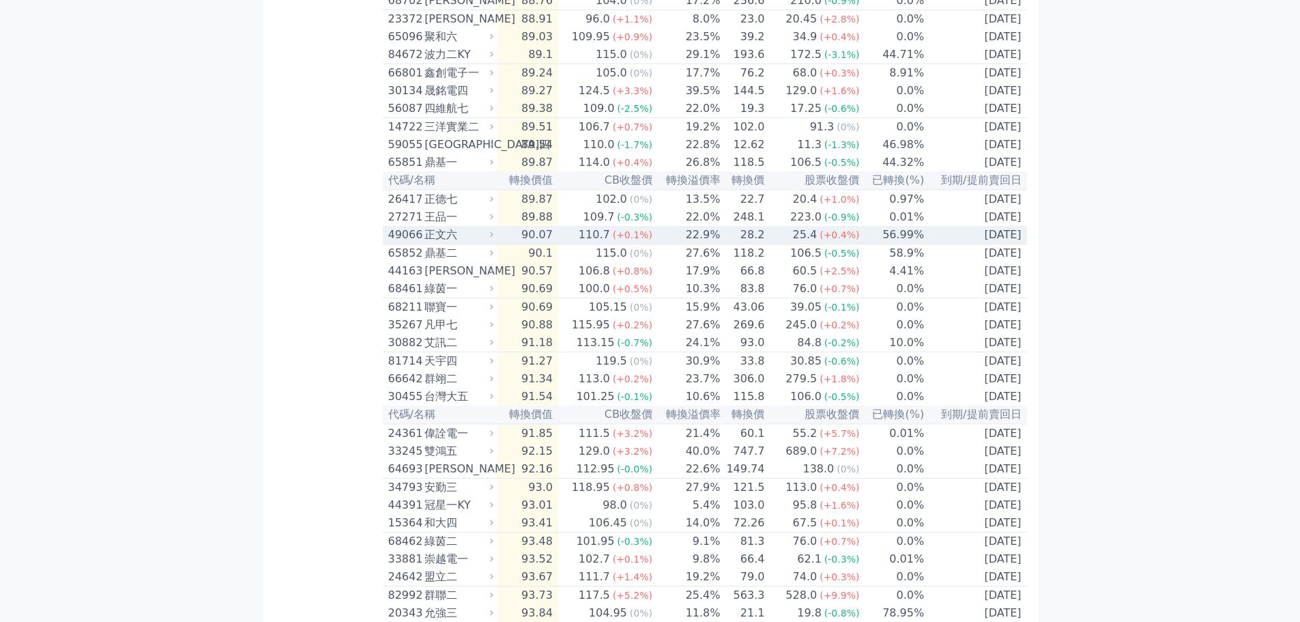
click at [494, 239] on icon at bounding box center [491, 234] width 9 height 9
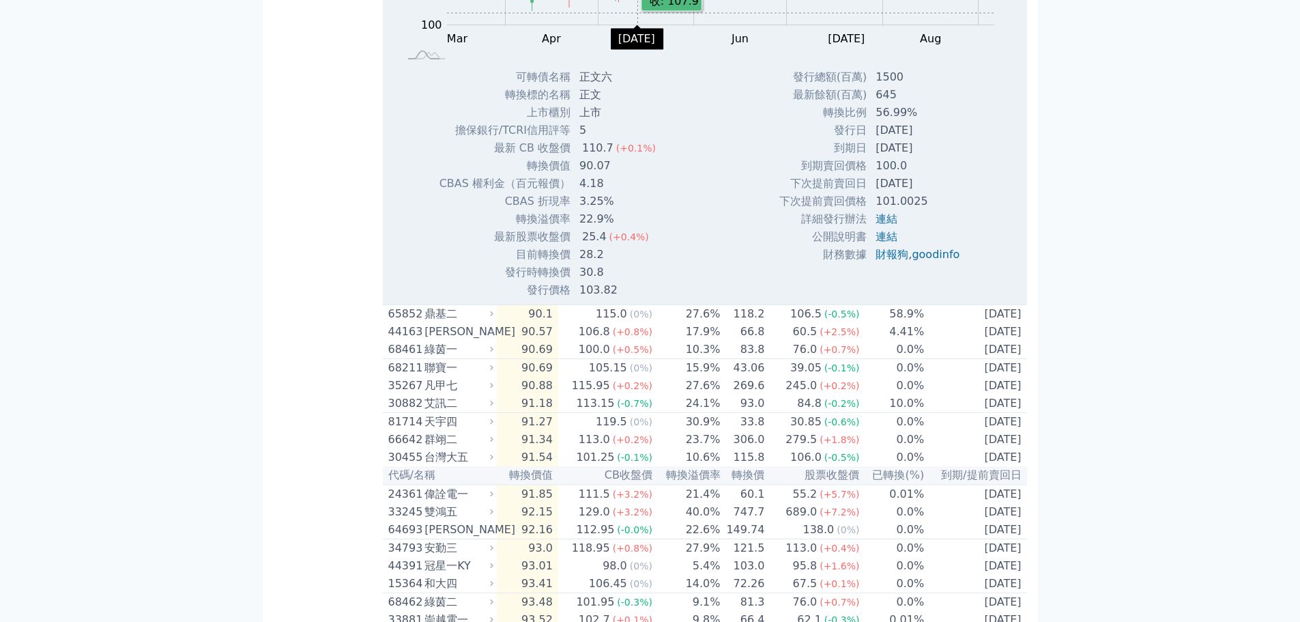
scroll to position [1084, 0]
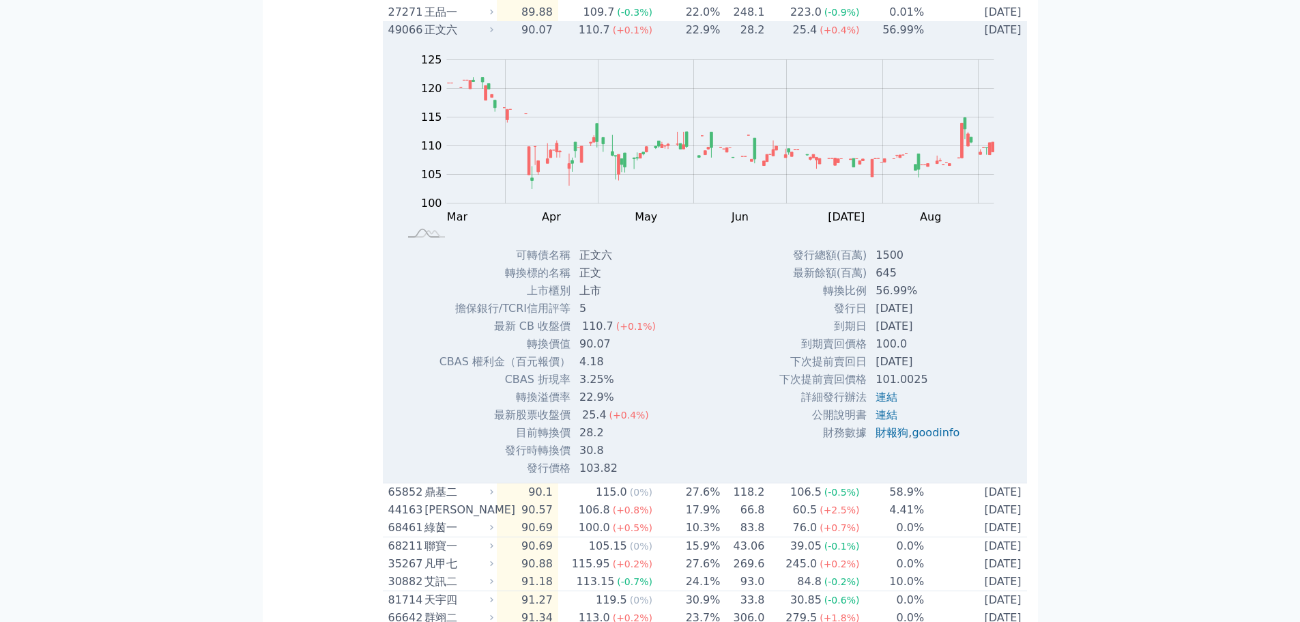
click at [681, 39] on td "22.9%" at bounding box center [687, 30] width 68 height 18
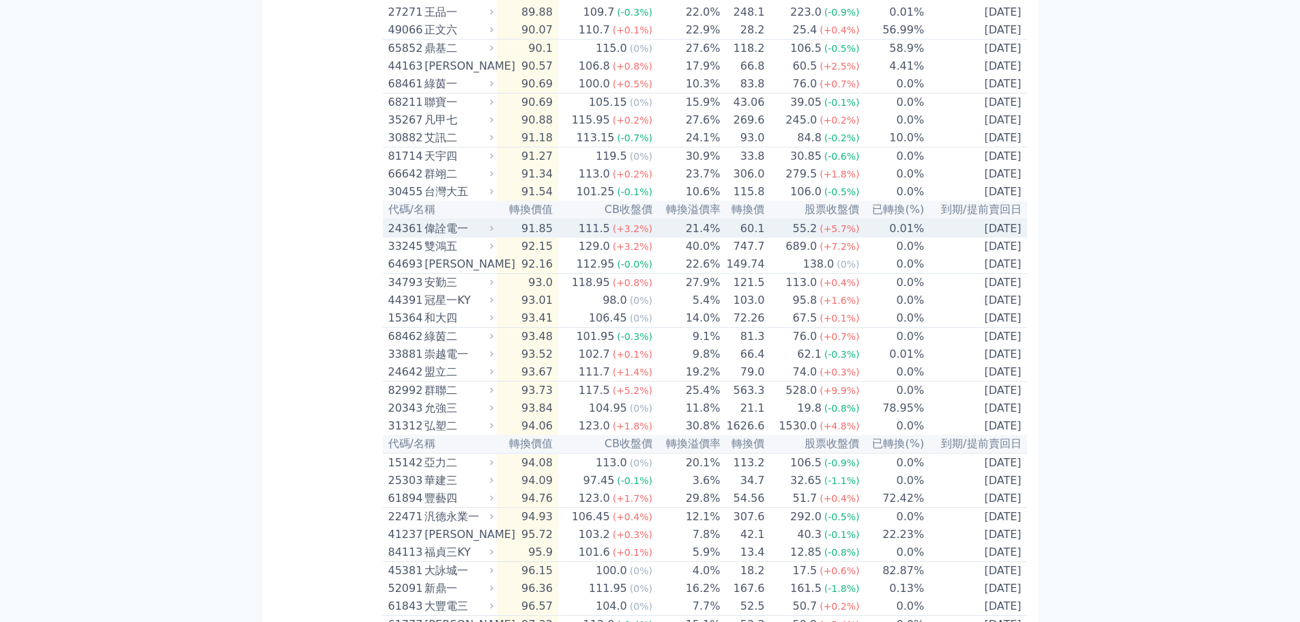
click at [535, 237] on td "91.85" at bounding box center [527, 228] width 61 height 18
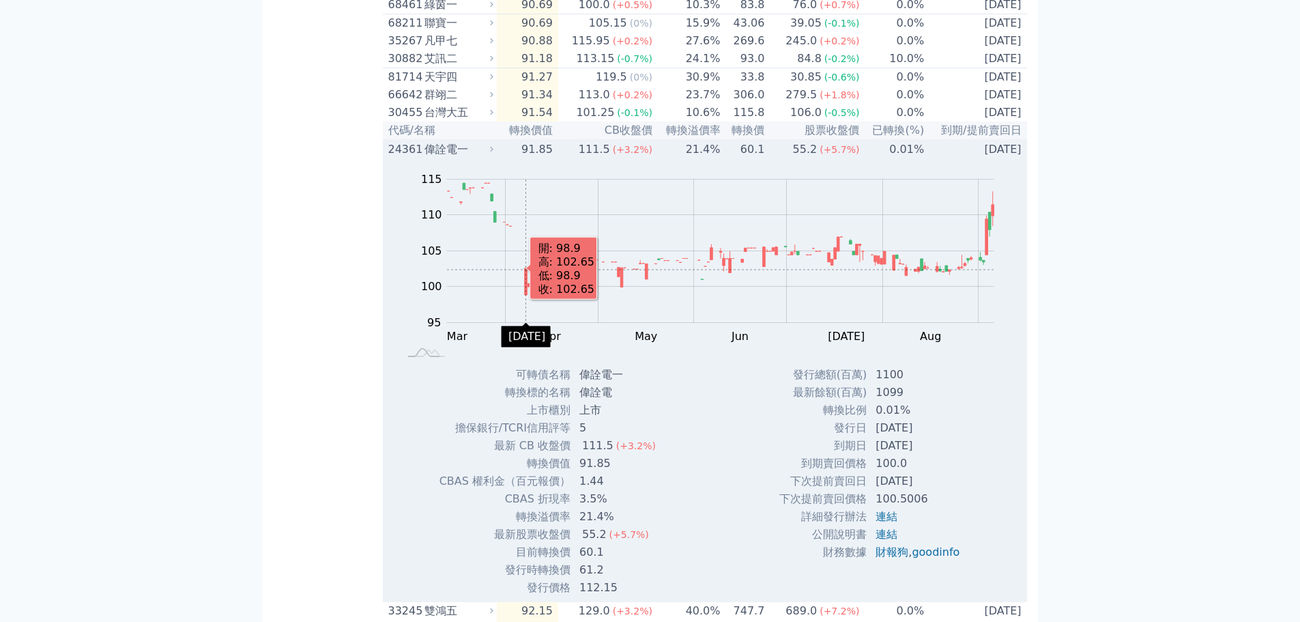
scroll to position [1221, 0]
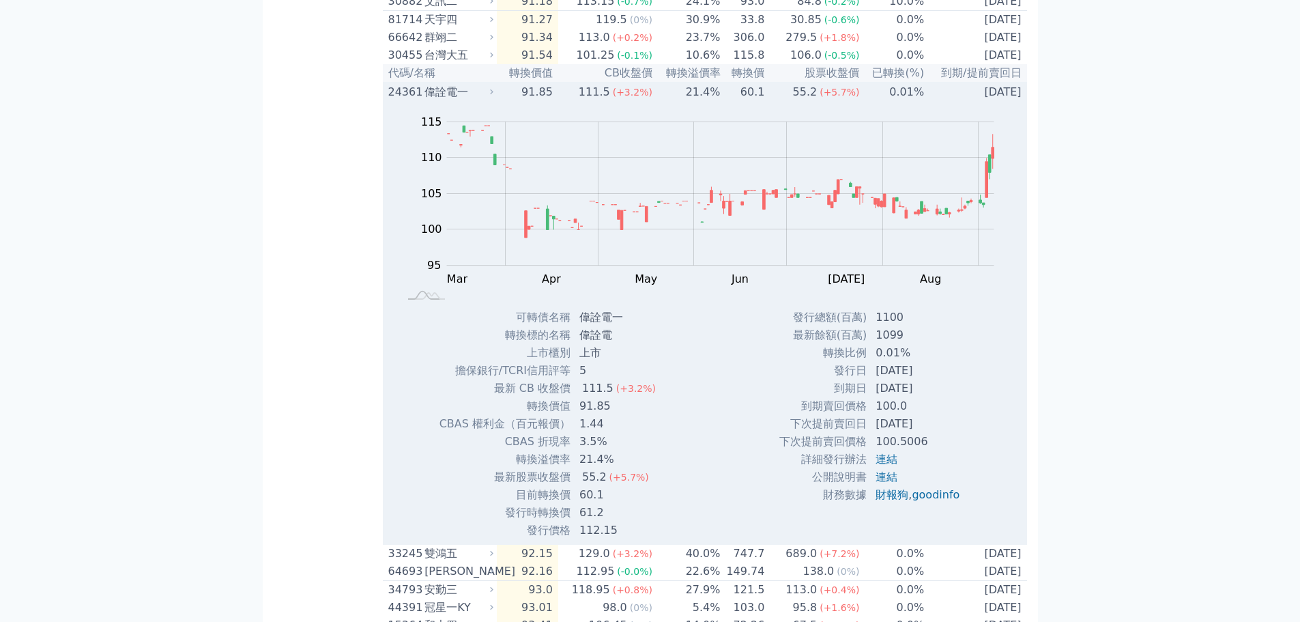
click at [574, 101] on td "111.5 (+3.2%)" at bounding box center [605, 92] width 95 height 18
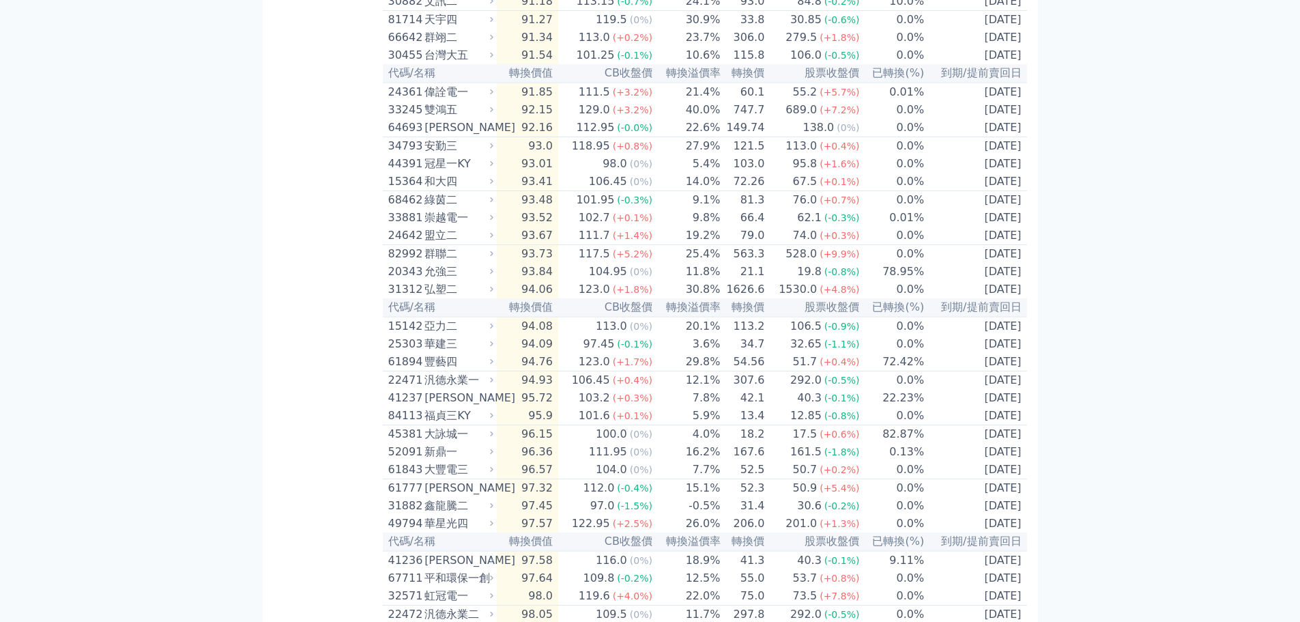
drag, startPoint x: 40, startPoint y: 312, endPoint x: 107, endPoint y: 307, distance: 67.7
click at [40, 312] on div "可轉債列表 財務數據 可轉債列表 財務數據 登出 登出 按代號排序 即將/近期發行 一年內到期 轉換比例 低收盤價 轉換價值接近百元 低轉換溢價" at bounding box center [650, 509] width 1300 height 3461
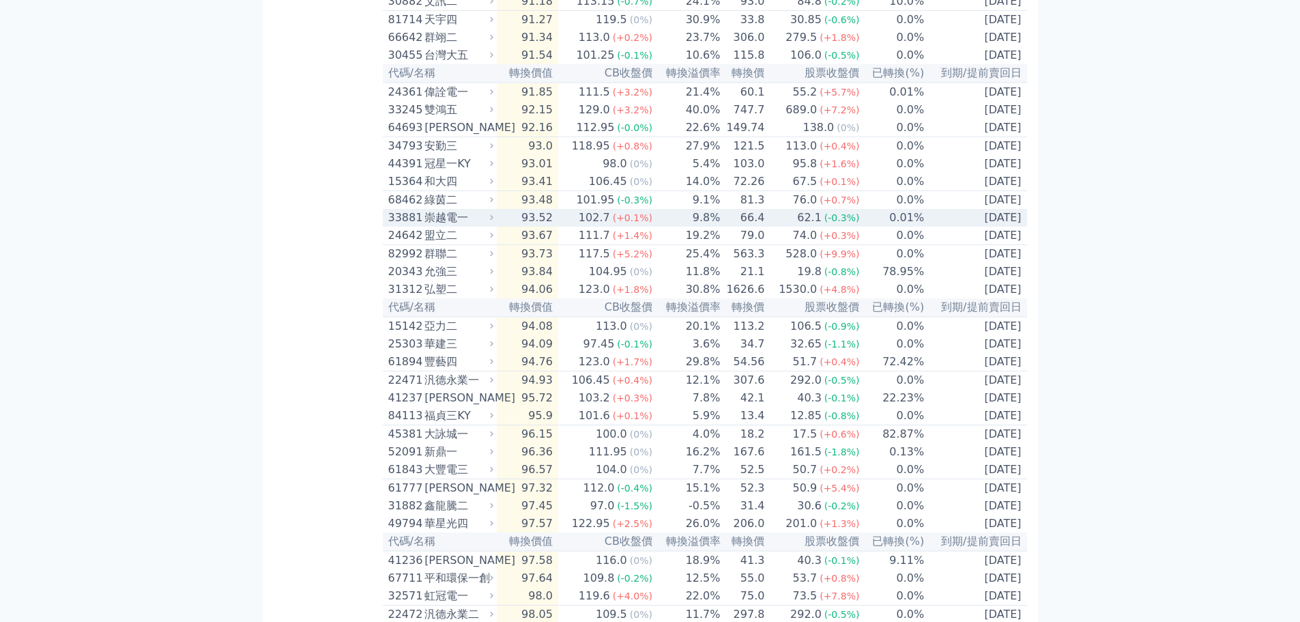
click at [497, 226] on div "33881 崇越電一" at bounding box center [442, 218] width 109 height 16
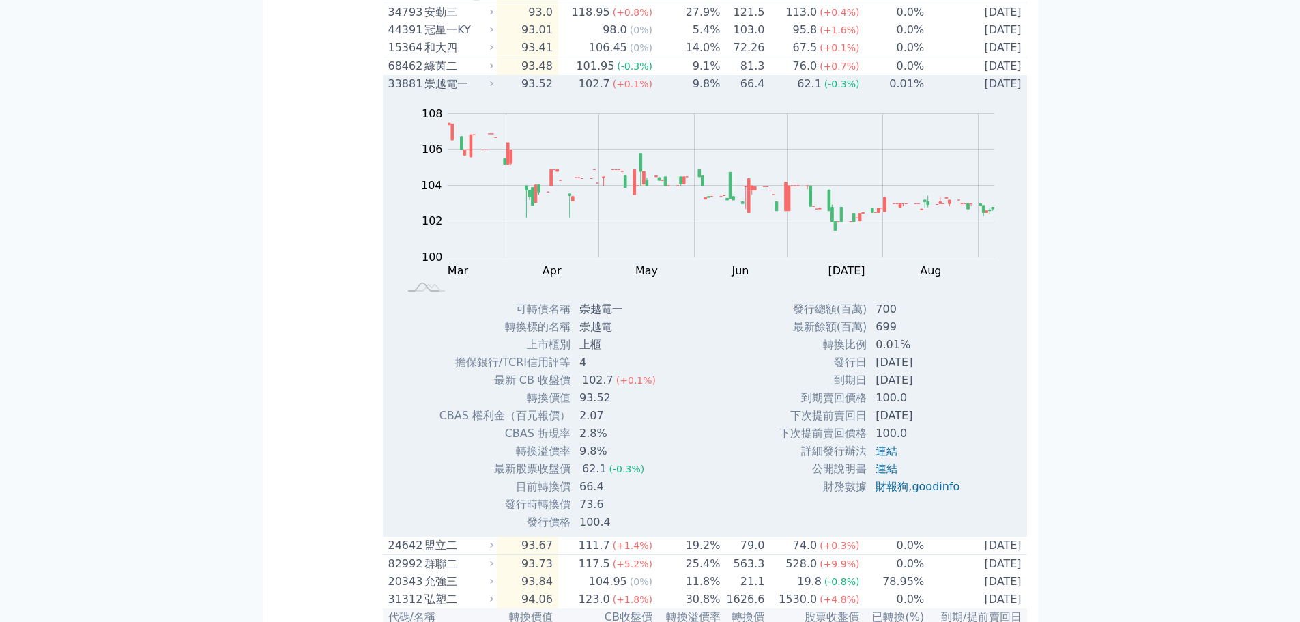
scroll to position [1357, 0]
click at [570, 90] on td "102.7 (+0.1%)" at bounding box center [605, 81] width 95 height 18
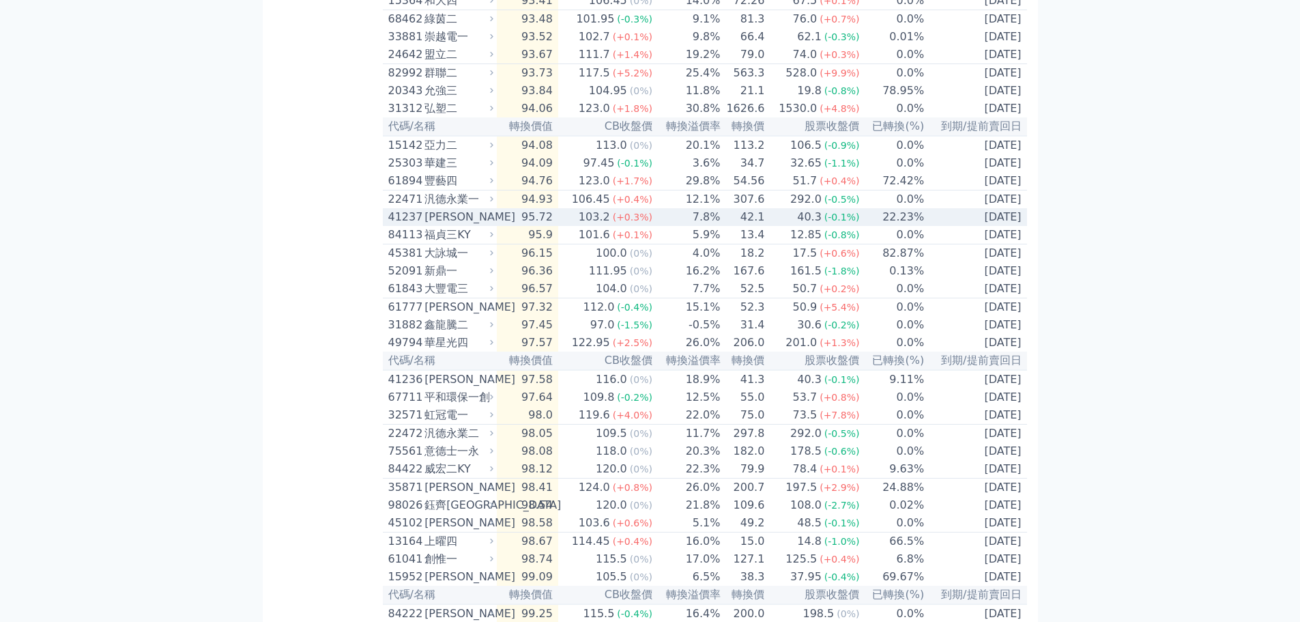
scroll to position [1426, 0]
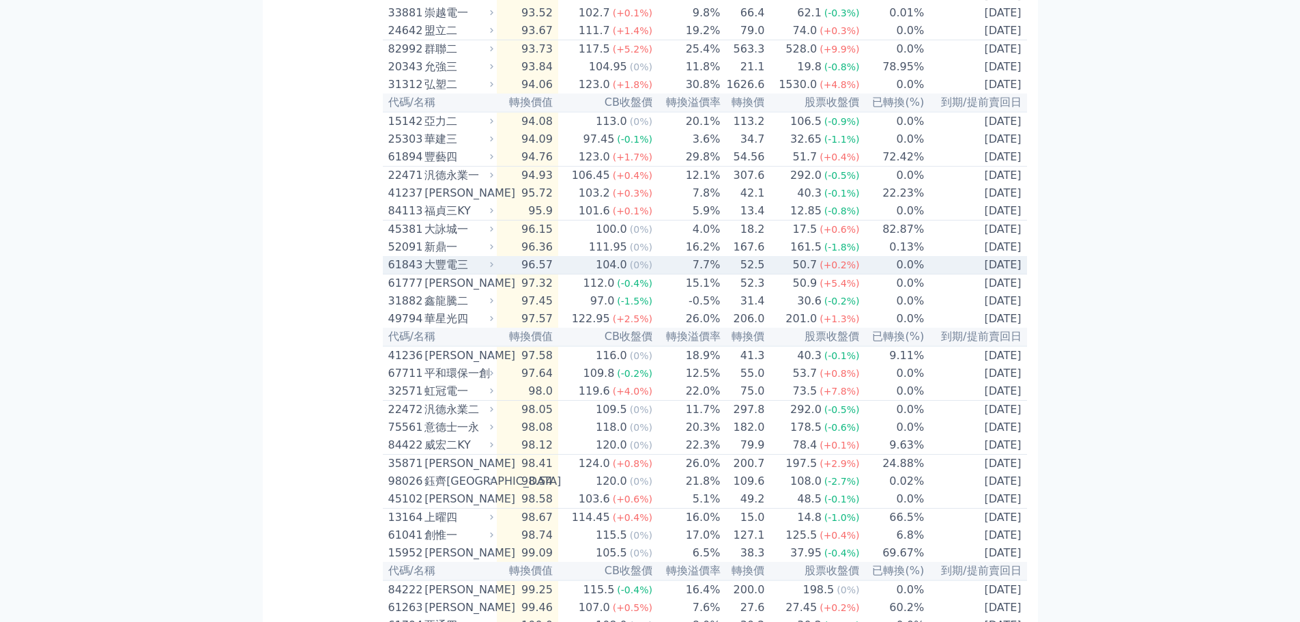
click at [497, 273] on div "61843 大豐電三" at bounding box center [442, 265] width 109 height 16
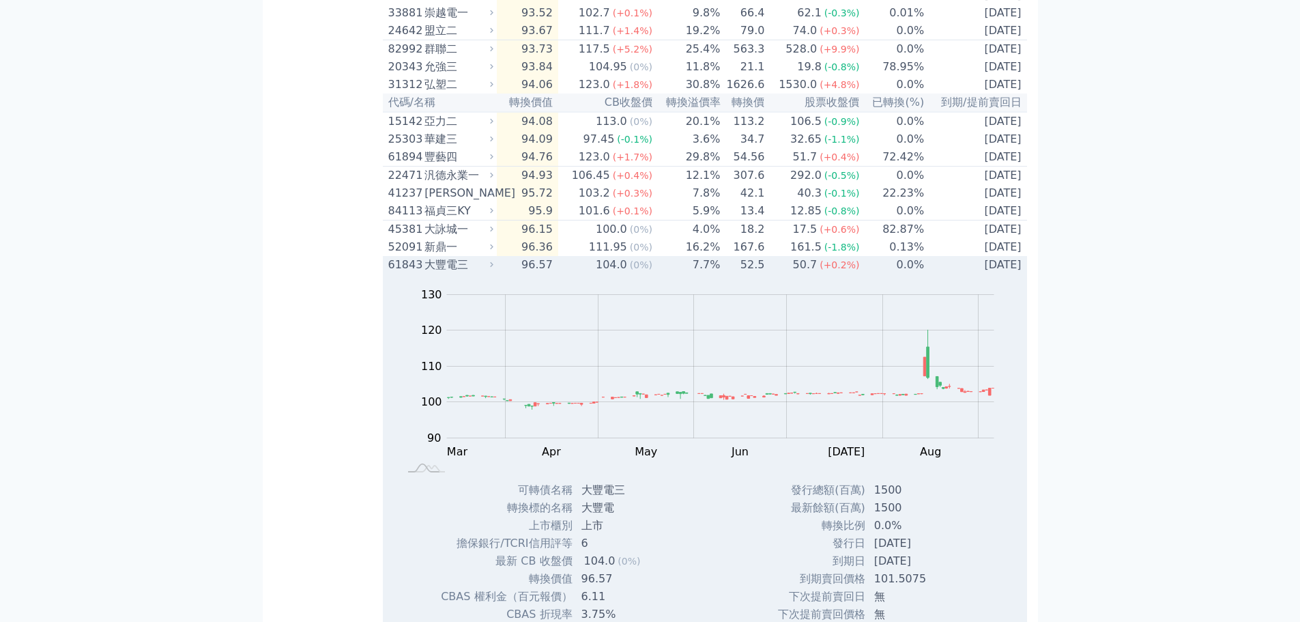
click at [497, 273] on div "61843 大豐電三" at bounding box center [442, 265] width 109 height 16
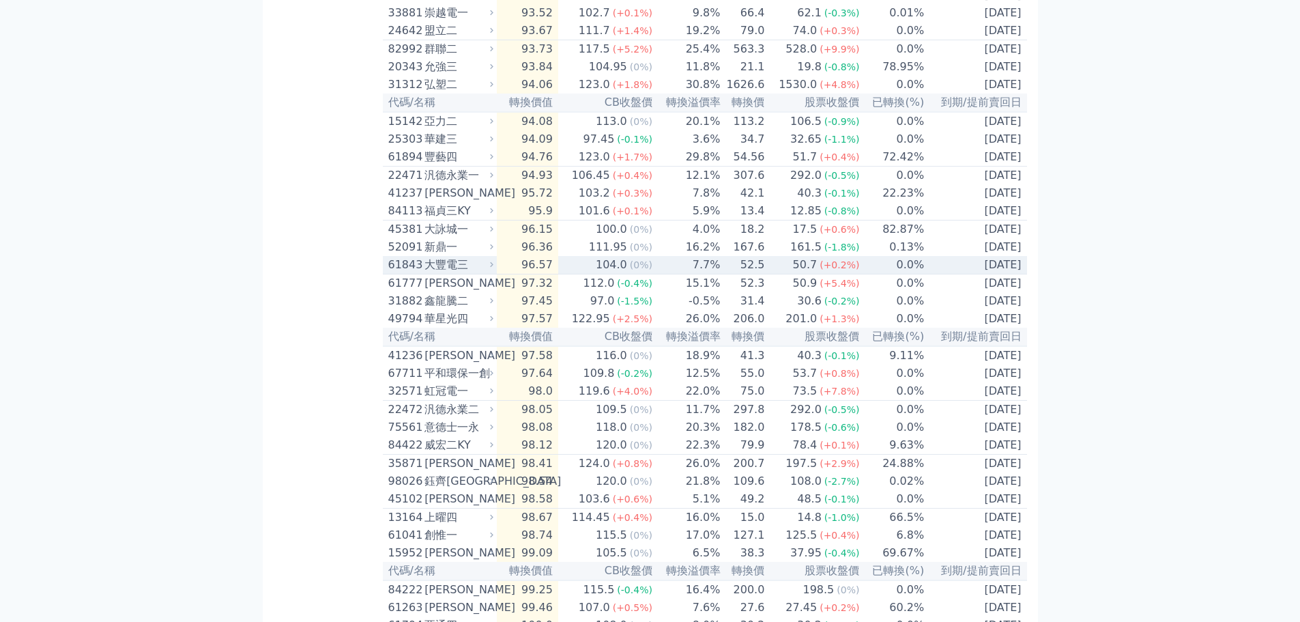
scroll to position [1494, 0]
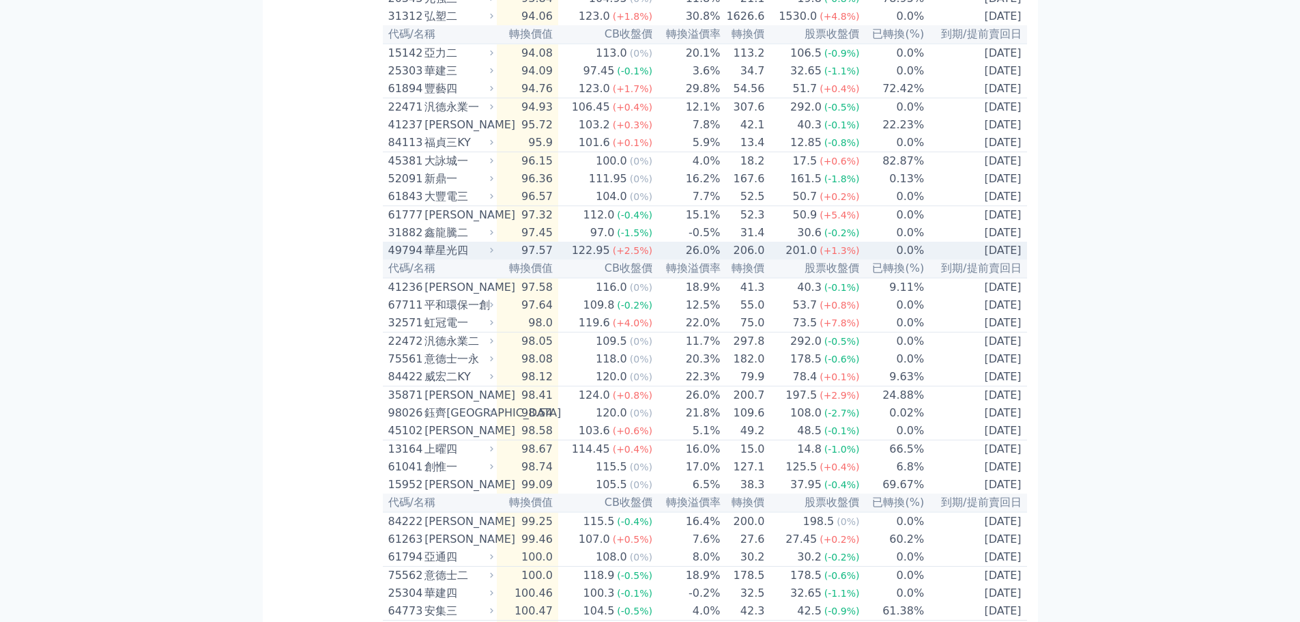
click at [497, 259] on div "49794 華星光四" at bounding box center [442, 250] width 109 height 16
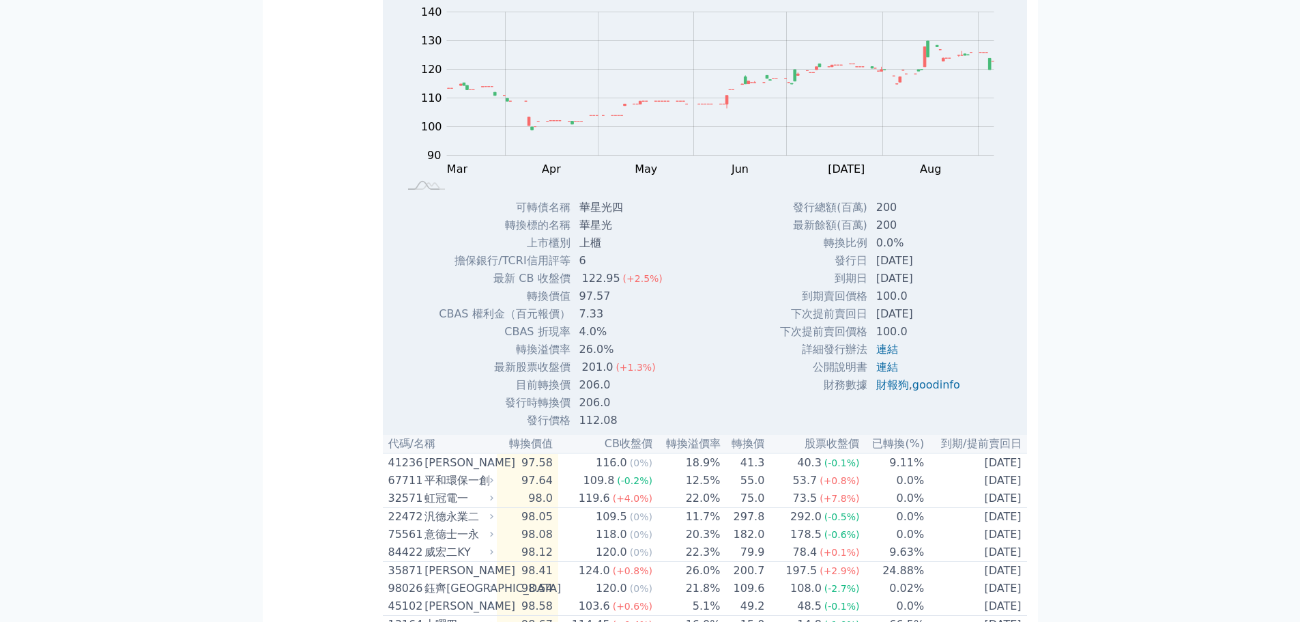
scroll to position [1767, 0]
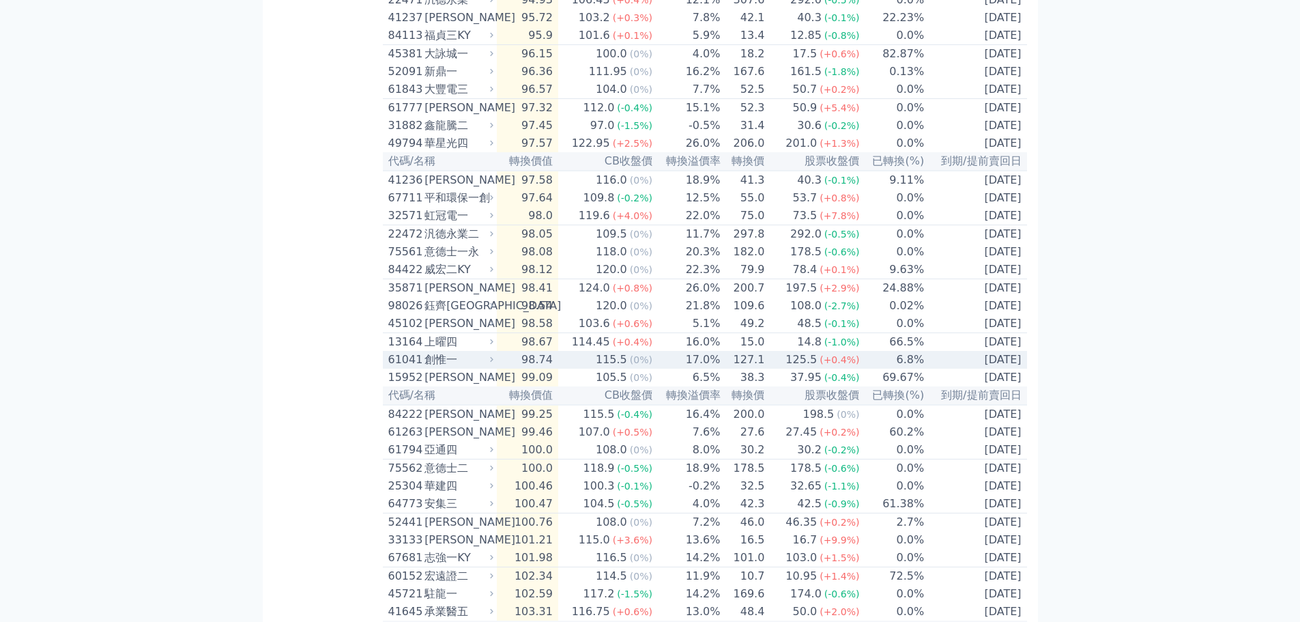
scroll to position [1562, 0]
